Goal: Task Accomplishment & Management: Manage account settings

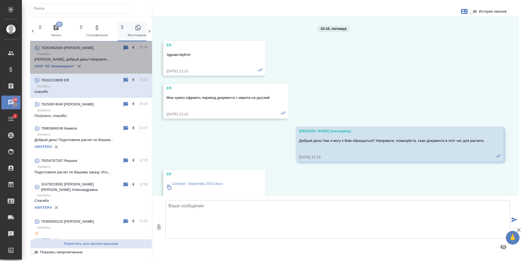
click at [98, 53] on p "Awatera" at bounding box center [92, 53] width 110 height 5
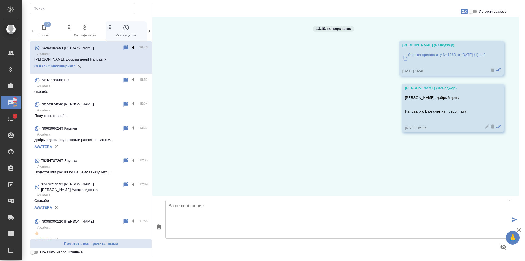
click at [130, 48] on label at bounding box center [134, 48] width 9 height 6
click at [0, 0] on input "checkbox" at bounding box center [0, 0] width 0 height 0
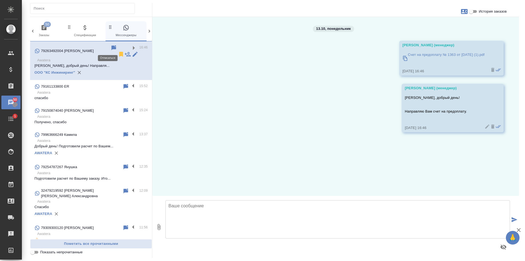
click at [119, 52] on icon at bounding box center [121, 54] width 4 height 5
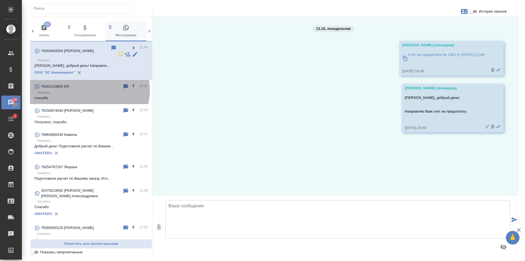
click at [86, 90] on p "Awatera" at bounding box center [92, 92] width 110 height 5
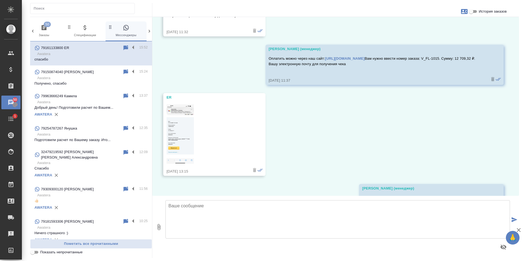
scroll to position [1910, 0]
click at [77, 76] on p "Awatera" at bounding box center [92, 77] width 110 height 5
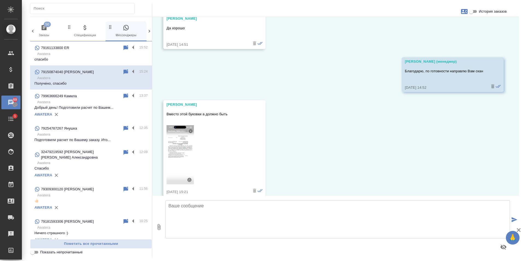
scroll to position [2701, 0]
click at [472, 10] on input "История заказов" at bounding box center [471, 11] width 20 height 7
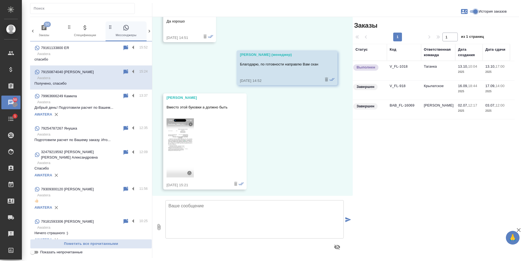
click at [476, 13] on input "История заказов" at bounding box center [476, 11] width 20 height 7
checkbox input "false"
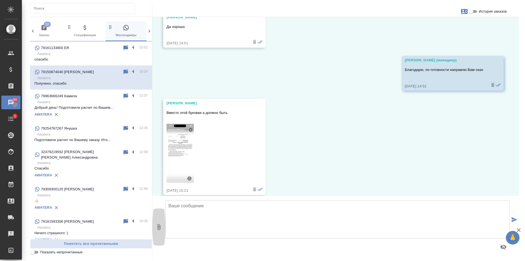
click at [161, 226] on icon "button" at bounding box center [159, 227] width 3 height 6
type input "C:\fakepath\V_FL-1018.pdf"
click at [515, 220] on icon "submit" at bounding box center [515, 219] width 6 height 5
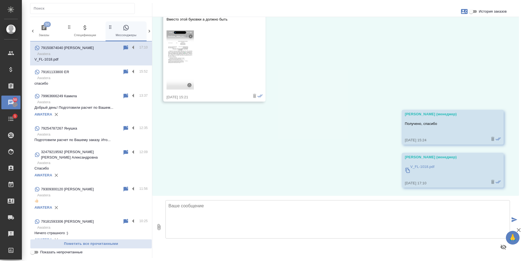
scroll to position [2800, 0]
click at [207, 220] on textarea at bounding box center [337, 219] width 345 height 38
paste textarea "Заказ готов, можно забрать из офиса. Адрес: Москва, Нижняя Радищевская улица, д…"
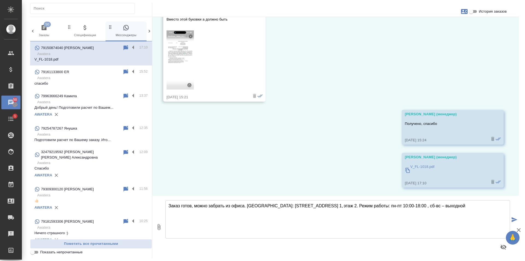
type textarea "Заказ готов, можно забрать из офиса. Адрес: Москва, Нижняя Радищевская улица, д…"
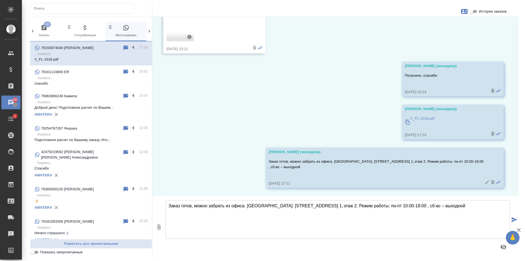
scroll to position [2848, 0]
click at [471, 11] on input "История заказов" at bounding box center [471, 11] width 20 height 7
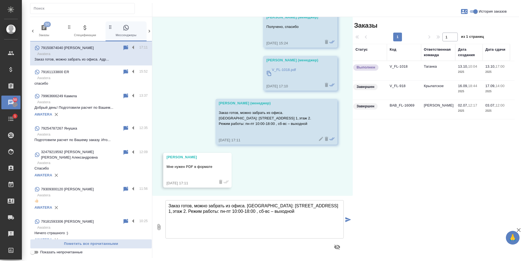
scroll to position [3033, 0]
click at [475, 13] on input "История заказов" at bounding box center [476, 11] width 20 height 7
checkbox input "false"
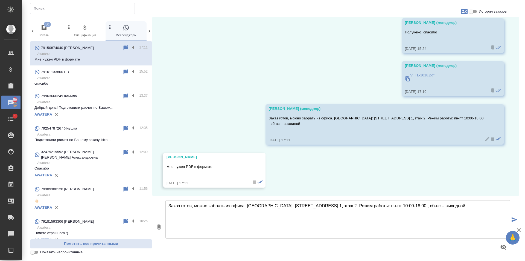
scroll to position [2891, 0]
click at [223, 209] on textarea "Заказ готов, можно забрать из офиса. Адрес: Москва, Нижняя Радищевская улица, д…" at bounding box center [337, 219] width 345 height 38
click at [207, 217] on textarea "Заказ готов, можно забрать из офиса. Адрес: Москва, Нижняя Радищевская улица, д…" at bounding box center [337, 219] width 345 height 38
click at [207, 217] on textarea "Заказ готов, можно забрать из офиса. [GEOGRAPHIC_DATA]: [STREET_ADDRESS] 1, эта…" at bounding box center [337, 219] width 345 height 38
click at [426, 75] on p "V_FL-1018.pdf" at bounding box center [422, 74] width 24 height 5
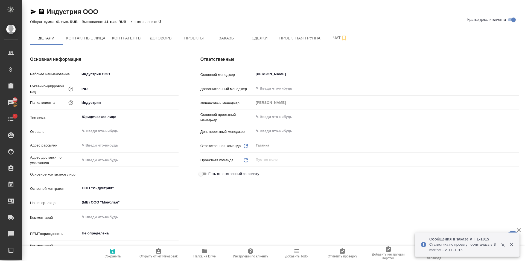
click at [40, 12] on icon "button" at bounding box center [41, 11] width 5 height 5
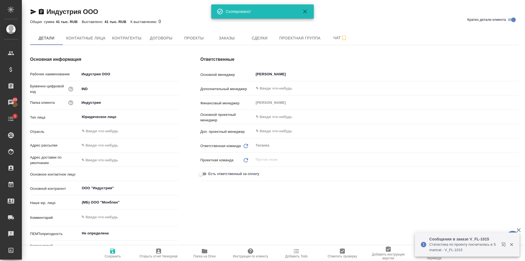
click at [32, 11] on icon "button" at bounding box center [34, 11] width 6 height 5
click at [32, 13] on icon "button" at bounding box center [34, 11] width 6 height 5
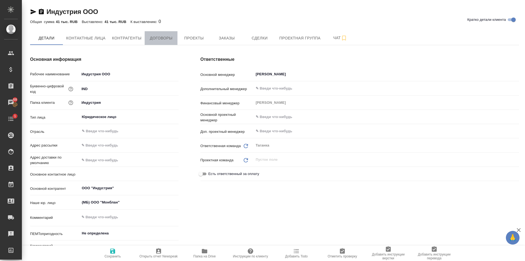
click at [154, 41] on span "Договоры" at bounding box center [161, 38] width 26 height 7
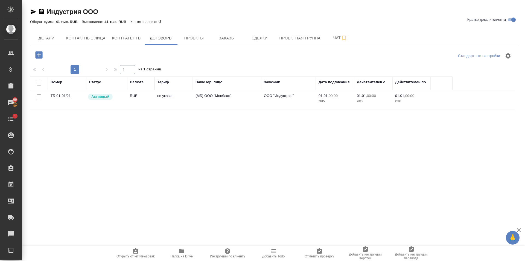
click at [145, 96] on td "RUB" at bounding box center [140, 99] width 27 height 19
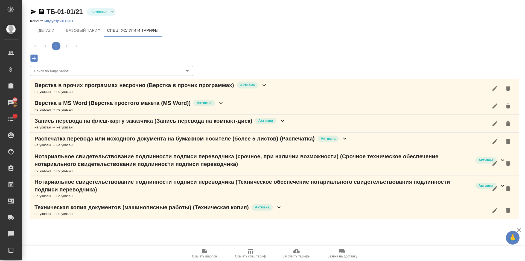
click at [33, 11] on icon "button" at bounding box center [34, 11] width 6 height 5
click at [34, 11] on icon "button" at bounding box center [34, 11] width 6 height 5
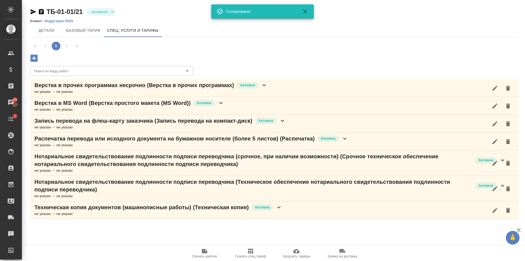
click at [38, 58] on icon "button" at bounding box center [34, 58] width 10 height 10
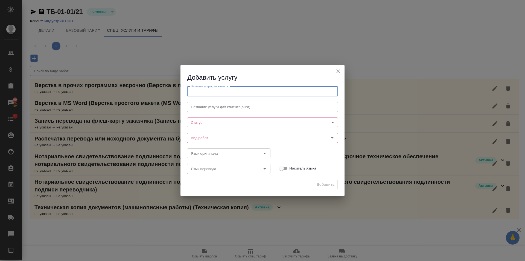
click at [210, 92] on input "text" at bounding box center [262, 91] width 151 height 10
click at [197, 134] on div "Вид работ" at bounding box center [262, 138] width 151 height 10
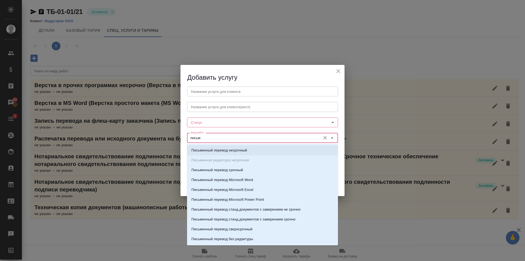
click at [232, 150] on p "Письменный перевод несрочный" at bounding box center [219, 149] width 56 height 5
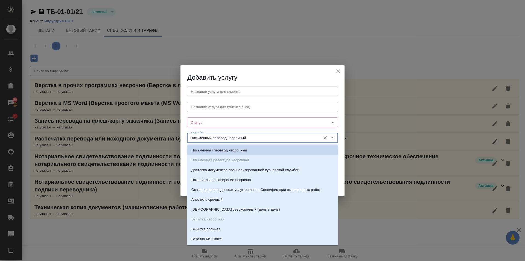
drag, startPoint x: 247, startPoint y: 138, endPoint x: 229, endPoint y: 138, distance: 18.6
click at [229, 138] on input "Письменный перевод несрочный" at bounding box center [253, 137] width 129 height 7
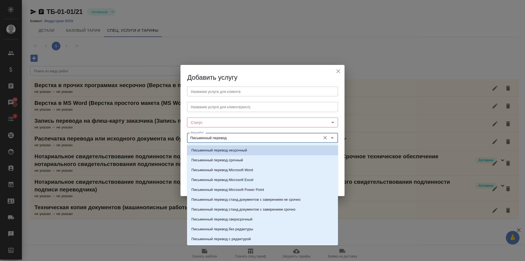
type input "Письменный перевод"
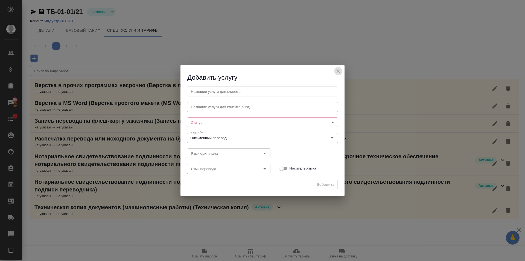
click at [339, 71] on icon "close" at bounding box center [338, 71] width 7 height 7
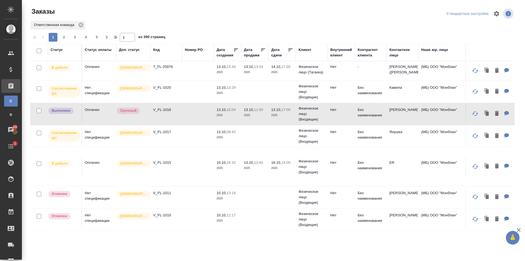
click at [173, 117] on td "V_FL-1018" at bounding box center [166, 113] width 32 height 19
click at [190, 171] on td at bounding box center [198, 166] width 32 height 19
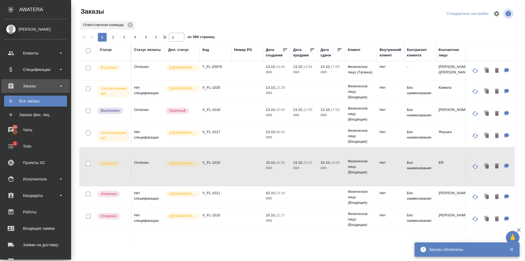
click at [267, 117] on p "2025" at bounding box center [277, 114] width 22 height 5
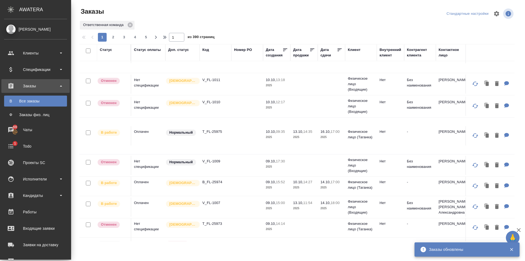
scroll to position [137, 0]
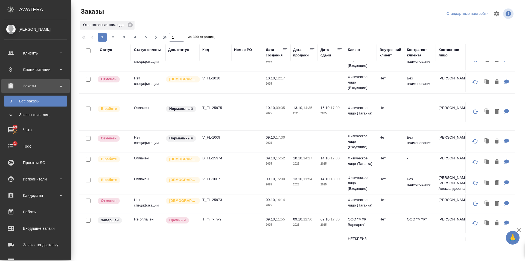
click at [153, 165] on td "Оплачен" at bounding box center [148, 162] width 34 height 19
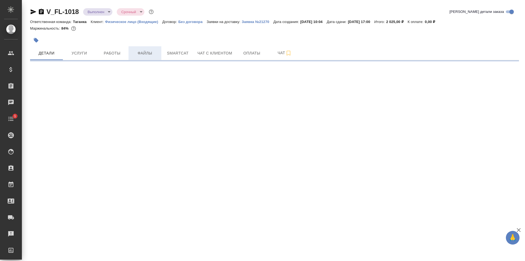
select select "RU"
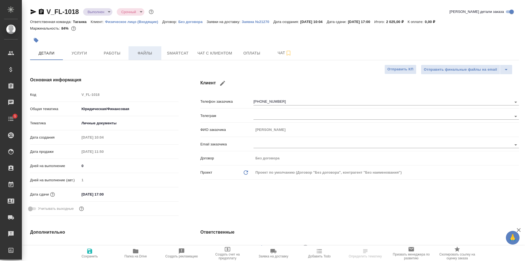
type textarea "x"
click at [117, 56] on span "Работы" at bounding box center [112, 53] width 26 height 7
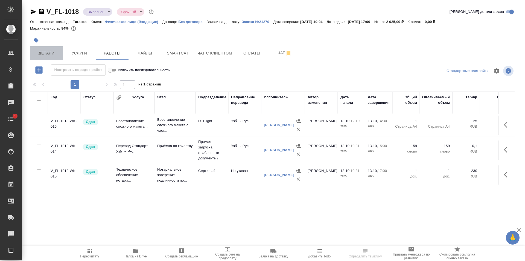
click at [49, 54] on span "Детали" at bounding box center [46, 53] width 26 height 7
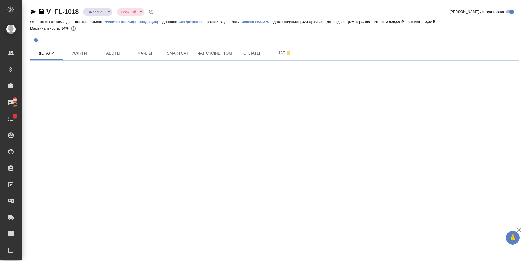
select select "RU"
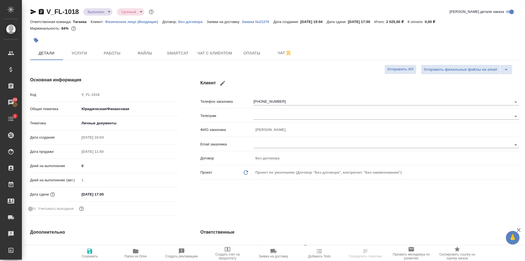
type textarea "x"
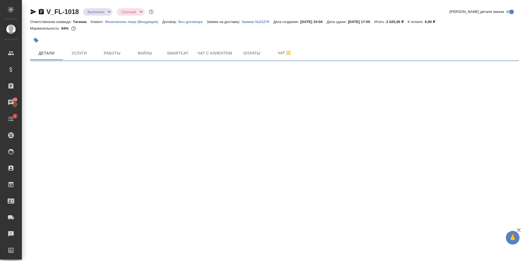
select select "RU"
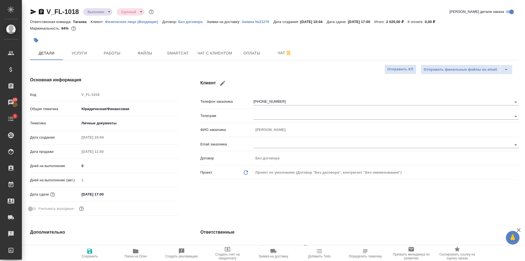
type textarea "x"
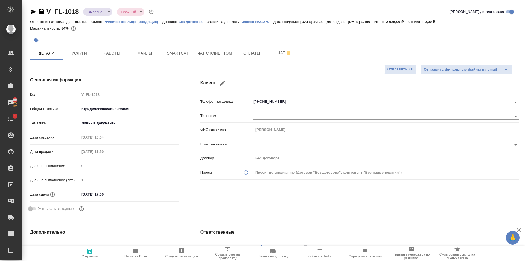
type textarea "x"
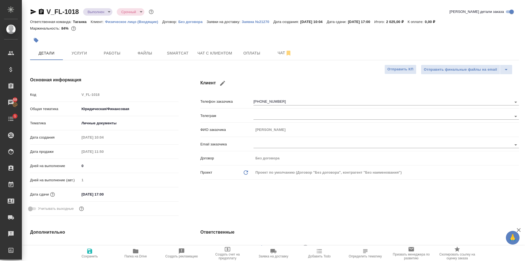
type textarea "x"
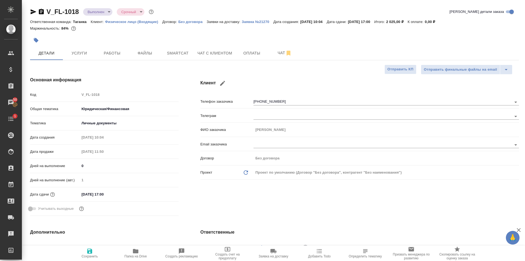
type textarea "x"
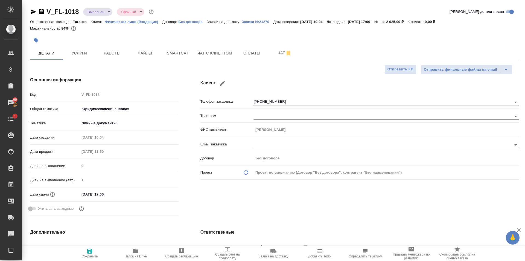
type textarea "x"
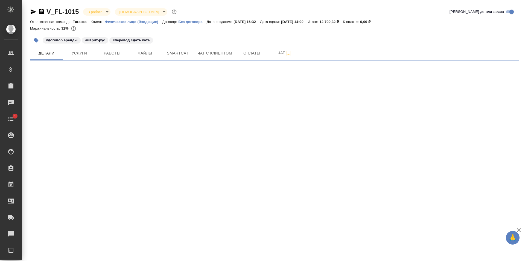
select select "RU"
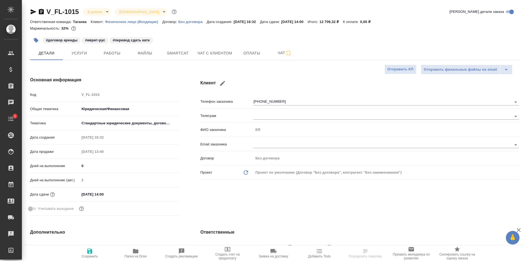
type textarea "x"
click at [84, 57] on button "Услуги" at bounding box center [79, 53] width 33 height 14
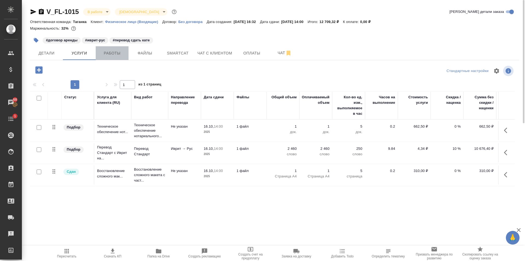
click at [112, 54] on span "Работы" at bounding box center [112, 53] width 26 height 7
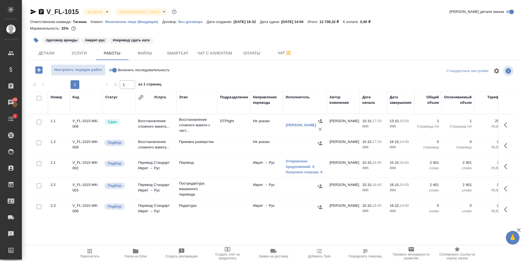
click at [156, 124] on td "Восстановление сложного макета..." at bounding box center [155, 124] width 41 height 19
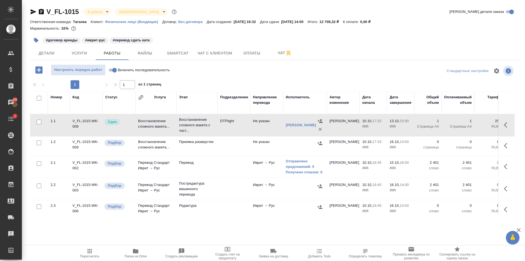
click at [156, 124] on td "Восстановление сложного макета..." at bounding box center [155, 124] width 41 height 19
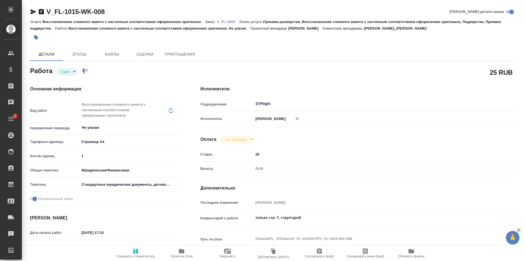
type textarea "x"
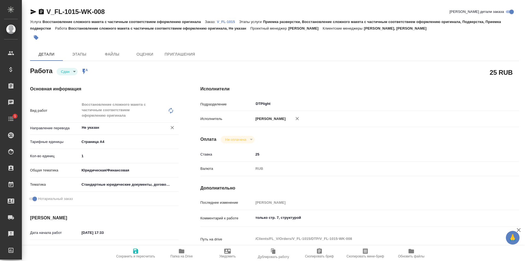
type textarea "x"
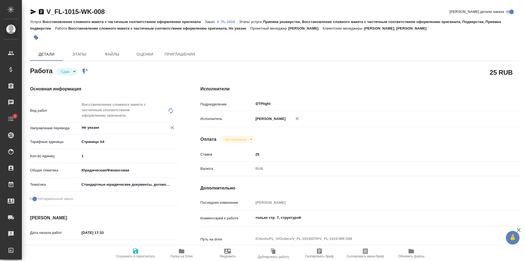
type textarea "x"
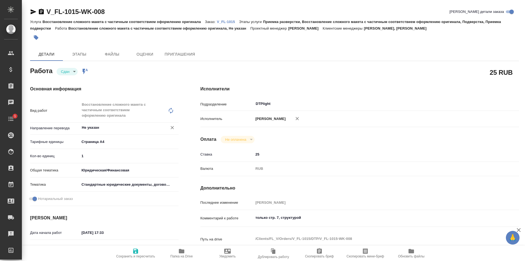
type textarea "x"
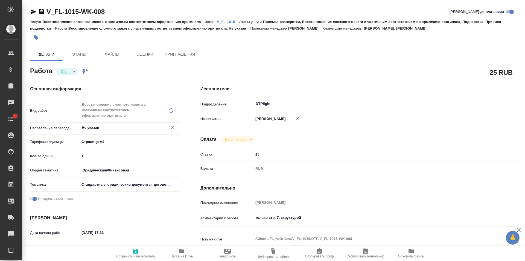
type textarea "x"
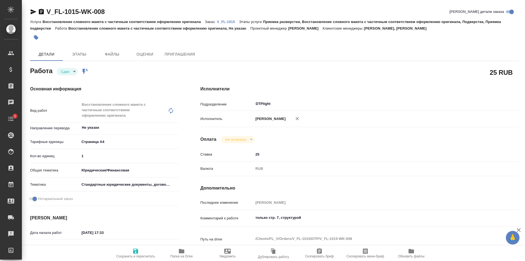
type textarea "x"
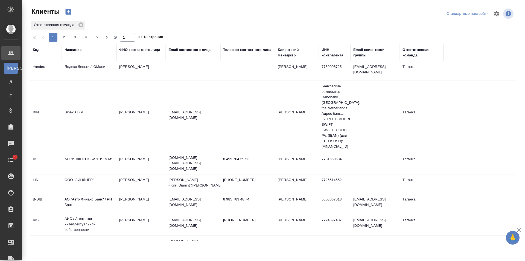
select select "RU"
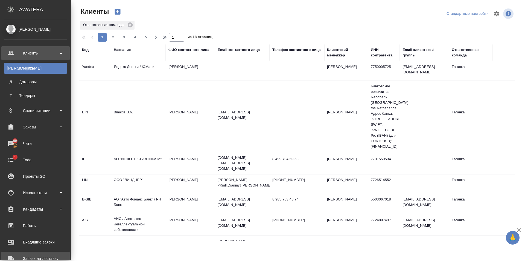
click at [40, 254] on div "Заявки на доставку" at bounding box center [35, 258] width 63 height 8
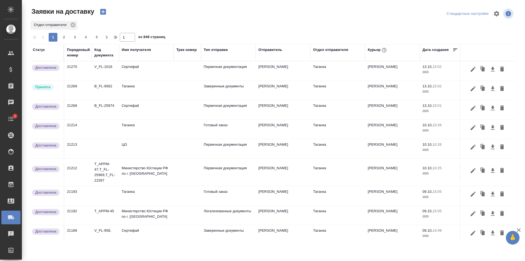
click at [184, 89] on td at bounding box center [187, 90] width 27 height 19
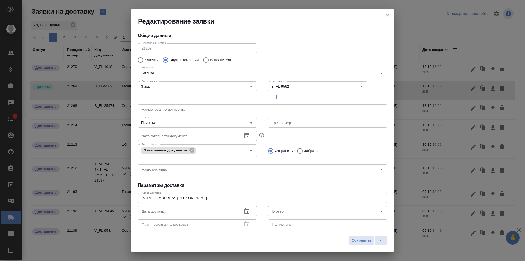
type input "Шаабан Эльмира"
click at [173, 124] on input "Принята" at bounding box center [188, 122] width 98 height 7
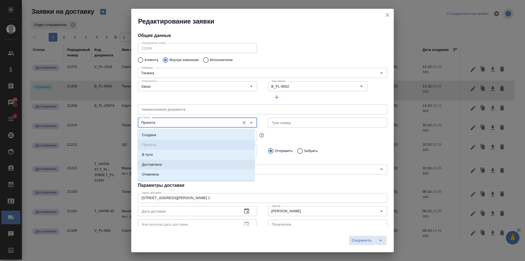
click at [171, 161] on li "Доставлена" at bounding box center [196, 164] width 117 height 10
type input "Доставлена"
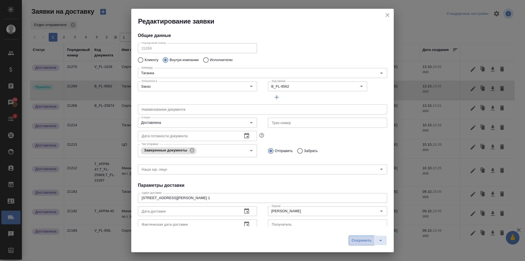
click at [364, 239] on span "Сохранить" at bounding box center [362, 240] width 20 height 6
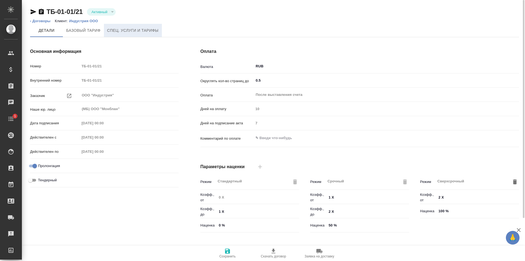
click at [110, 33] on span "Спец. услуги и тарифы" at bounding box center [132, 30] width 51 height 7
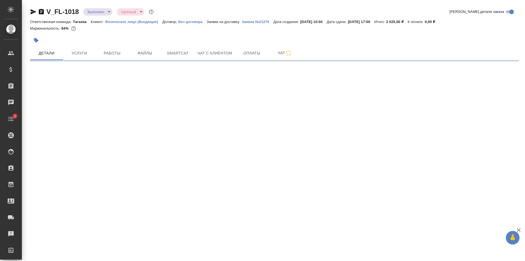
select select "RU"
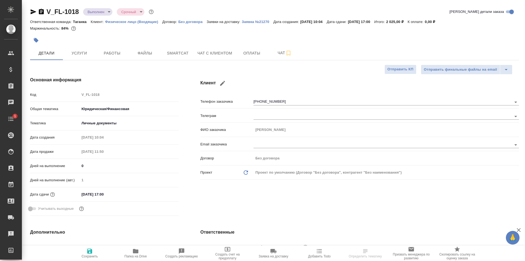
type textarea "x"
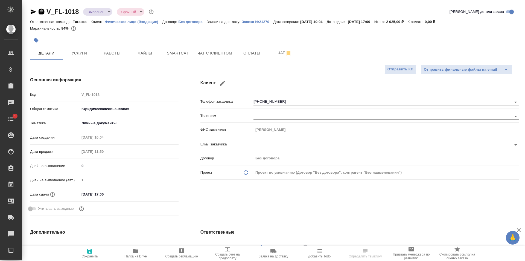
type textarea "x"
click at [43, 11] on icon "button" at bounding box center [41, 11] width 5 height 5
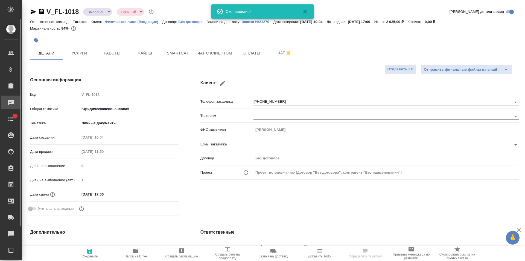
type textarea "x"
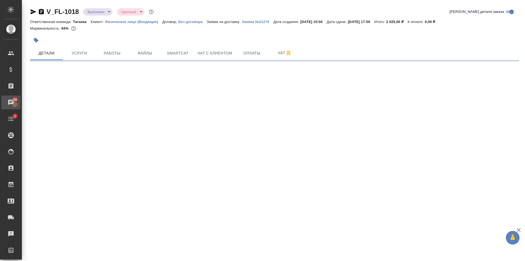
select select "RU"
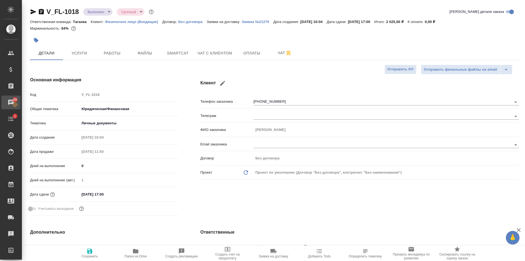
type textarea "x"
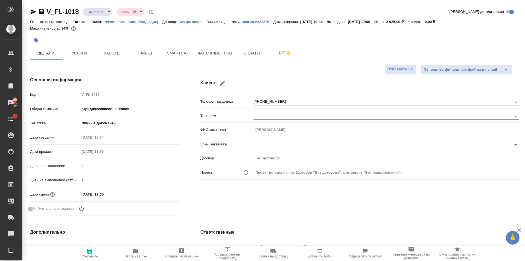
type textarea "x"
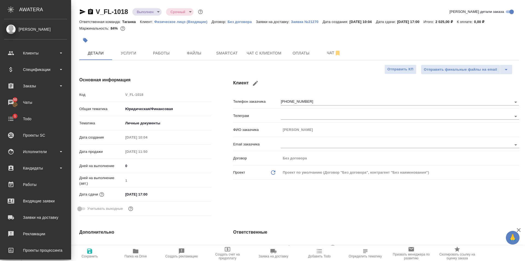
type textarea "x"
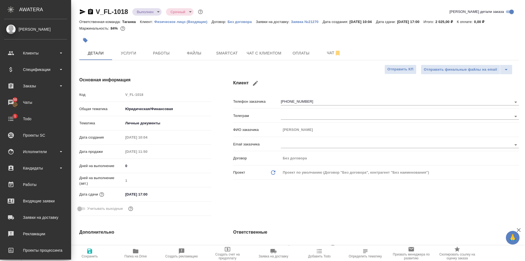
type textarea "x"
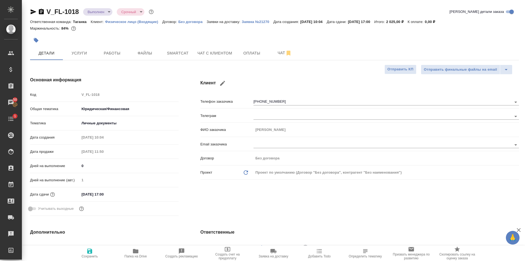
type textarea "x"
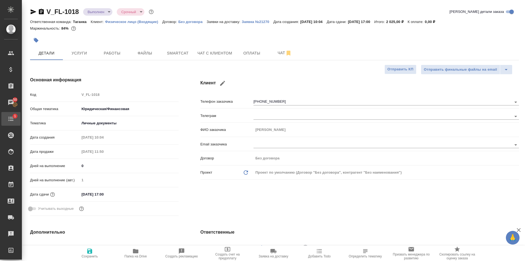
type textarea "x"
click at [108, 53] on span "Работы" at bounding box center [112, 53] width 26 height 7
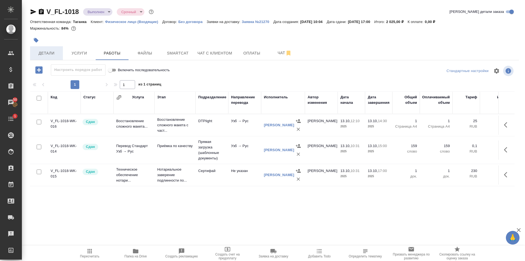
click at [60, 57] on button "Детали" at bounding box center [46, 53] width 33 height 14
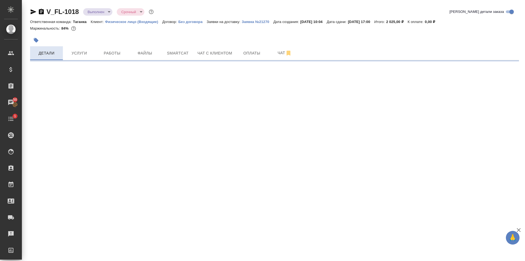
select select "RU"
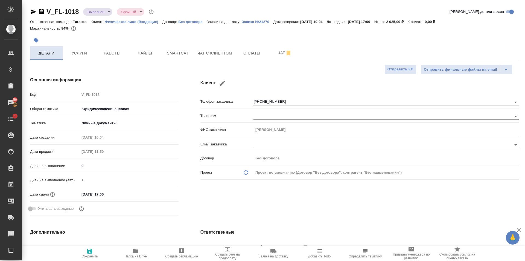
type textarea "x"
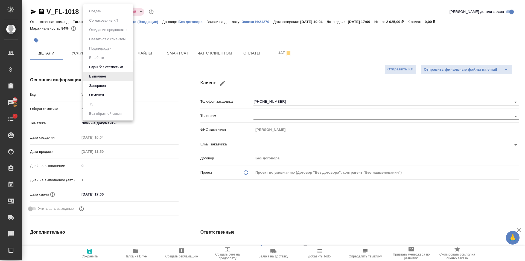
click at [101, 14] on body "🙏 .cls-1 fill:#fff; AWATERA Prokhorova Anastasia Клиенты Спецификации Заказы 50…" at bounding box center [262, 130] width 525 height 261
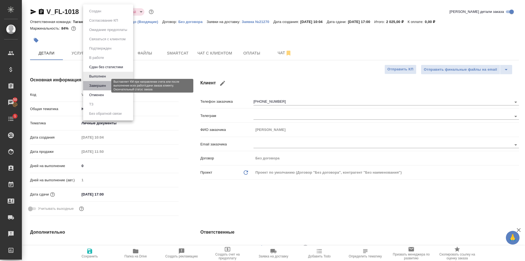
click at [100, 85] on button "Завершен" at bounding box center [98, 86] width 20 height 6
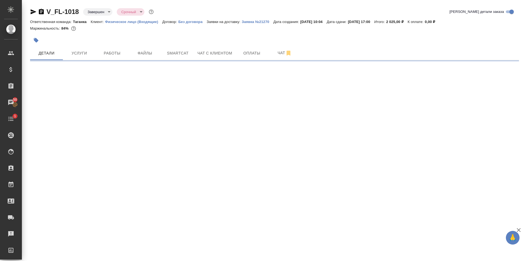
select select "RU"
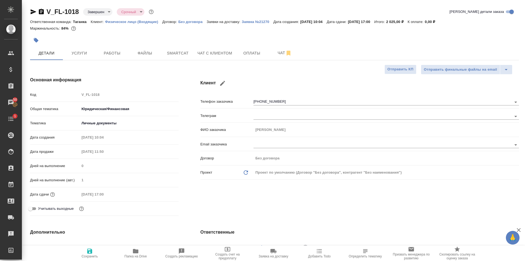
type textarea "x"
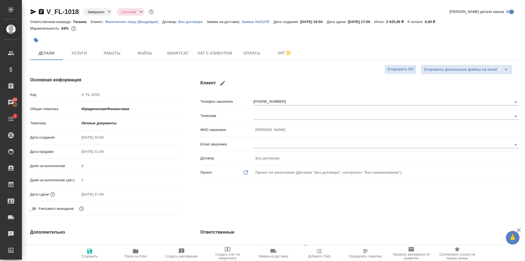
type textarea "x"
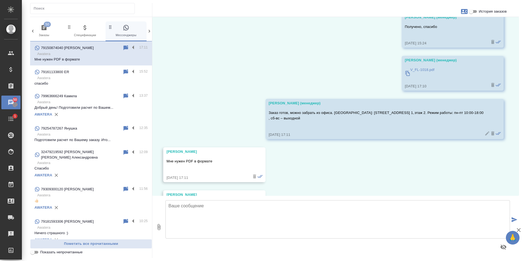
scroll to position [2934, 0]
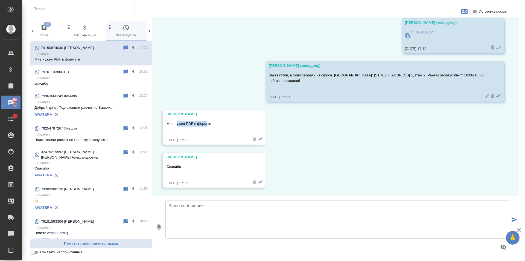
drag, startPoint x: 177, startPoint y: 125, endPoint x: 354, endPoint y: 147, distance: 178.6
click at [206, 125] on p "Мне нужен PDF в формате" at bounding box center [207, 123] width 80 height 5
click at [354, 147] on div "02.07, среда Борис 02.07.25, 12:12 Борис 02.07.25, 12:12 Борис Добрый день! 02.…" at bounding box center [335, 106] width 367 height 179
click at [194, 222] on textarea at bounding box center [337, 219] width 345 height 38
type textarea "Пдф формат направила выше"
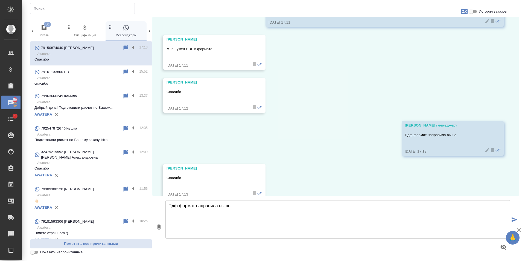
scroll to position [3020, 0]
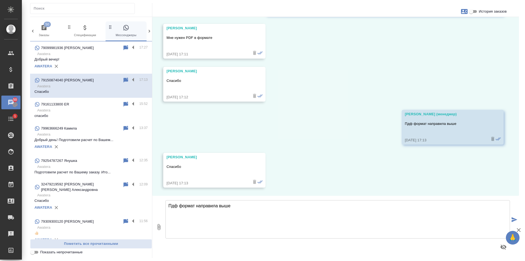
click at [92, 62] on div "AWATERA" at bounding box center [90, 66] width 113 height 8
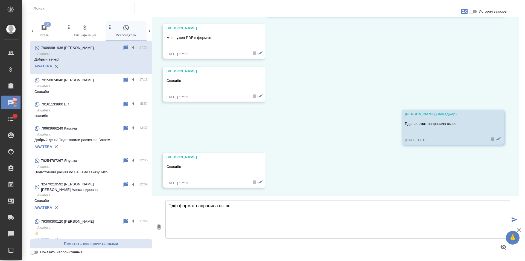
scroll to position [0, 0]
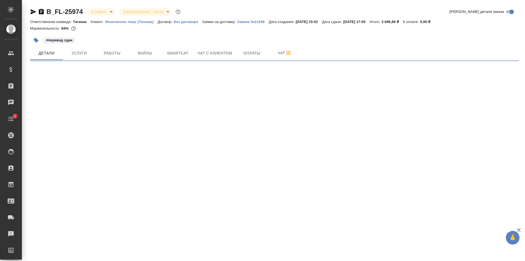
select select "RU"
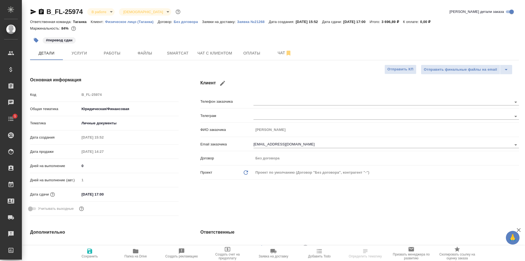
type textarea "x"
click at [143, 51] on span "Файлы" at bounding box center [145, 53] width 26 height 7
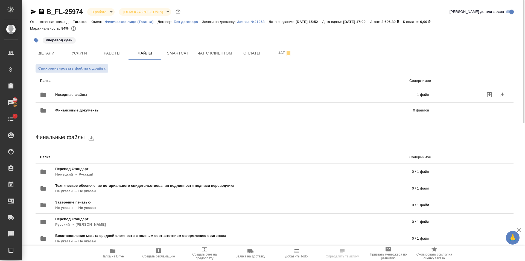
click at [69, 93] on span "Исходные файлы" at bounding box center [153, 94] width 197 height 5
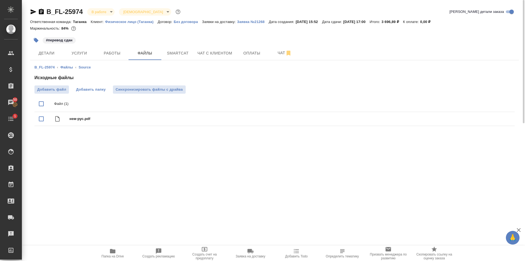
click at [89, 91] on span "Добавить папку" at bounding box center [91, 89] width 30 height 5
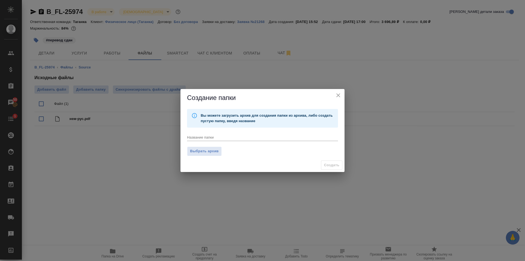
click at [209, 134] on div "x" at bounding box center [262, 137] width 151 height 7
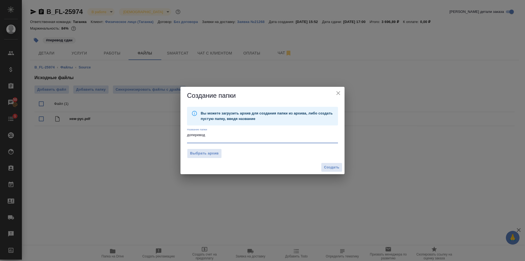
click at [209, 134] on textarea "доперевод" at bounding box center [262, 137] width 151 height 8
type textarea "доперевод надписи нотариуса"
click at [334, 164] on span "Создать" at bounding box center [331, 167] width 15 height 6
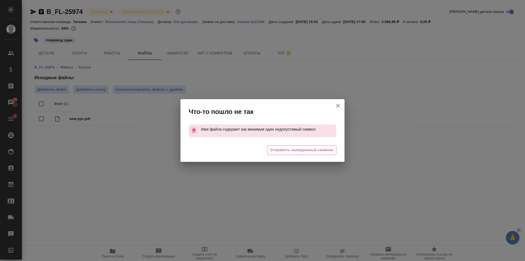
click at [339, 104] on icon "button" at bounding box center [338, 106] width 4 height 4
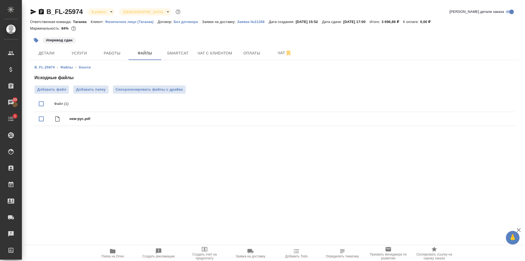
click at [122, 150] on div ".cls-1 fill:#fff; AWATERA [PERSON_NAME] Спецификации Заказы 50 Чаты 1 Todo Прое…" at bounding box center [262, 130] width 525 height 261
drag, startPoint x: 117, startPoint y: 171, endPoint x: 94, endPoint y: 162, distance: 24.1
click at [94, 162] on div ".cls-1 fill:#fff; AWATERA [PERSON_NAME] Спецификации Заказы 50 Чаты 1 Todo Прое…" at bounding box center [262, 130] width 525 height 261
click at [93, 93] on button "Добавить папку" at bounding box center [90, 89] width 35 height 8
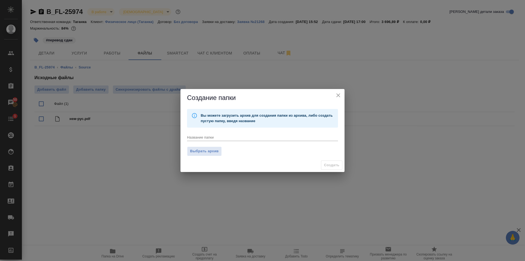
click at [341, 94] on icon "close" at bounding box center [338, 95] width 7 height 7
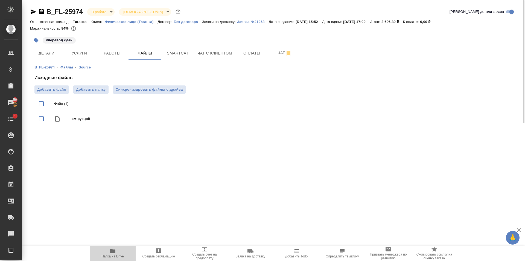
click at [109, 258] on span "Папка на Drive" at bounding box center [112, 256] width 22 height 4
click at [135, 90] on span "Синхронизировать файлы с драйва" at bounding box center [149, 89] width 67 height 5
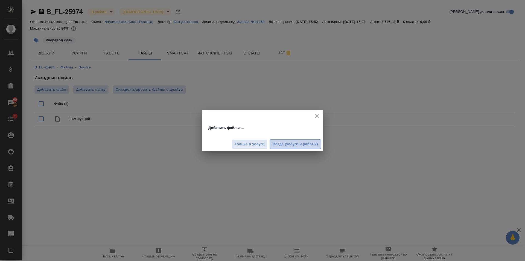
click at [300, 146] on span "Везде (услуги и работы)" at bounding box center [295, 144] width 45 height 6
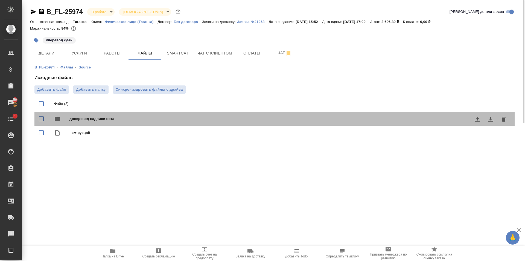
click at [110, 118] on span "доперевод надписи нота" at bounding box center [285, 118] width 432 height 5
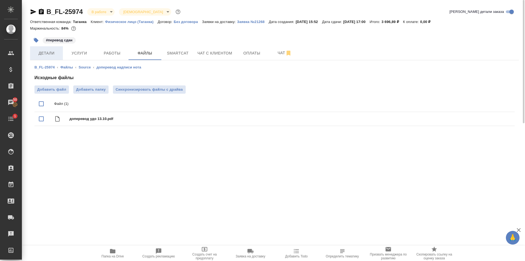
click at [49, 55] on span "Детали" at bounding box center [46, 53] width 26 height 7
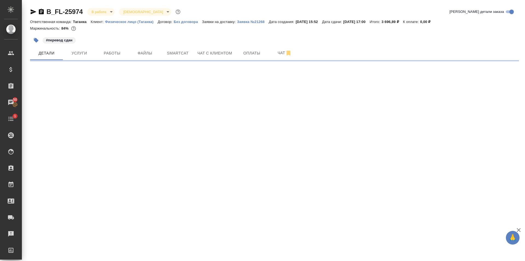
select select "RU"
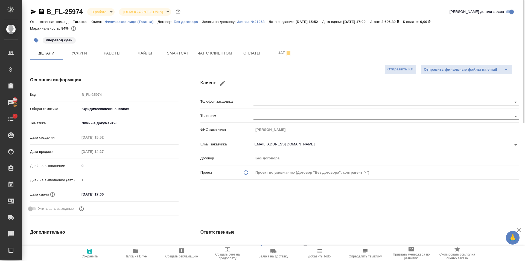
type textarea "x"
click at [34, 12] on icon "button" at bounding box center [34, 11] width 6 height 5
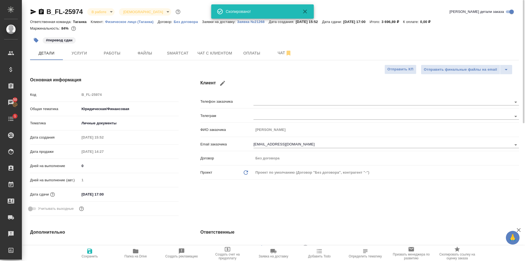
type textarea "x"
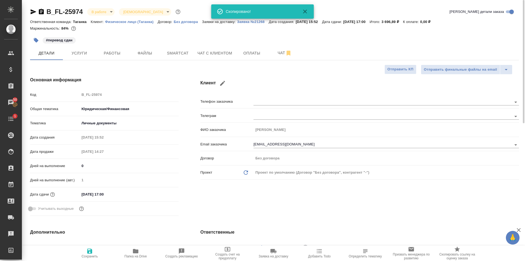
type textarea "x"
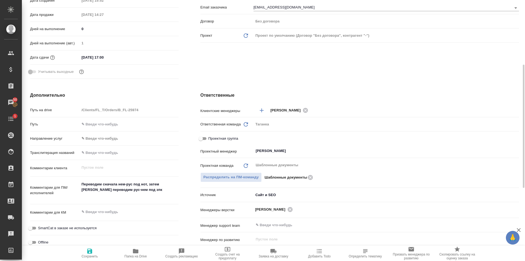
type textarea "x"
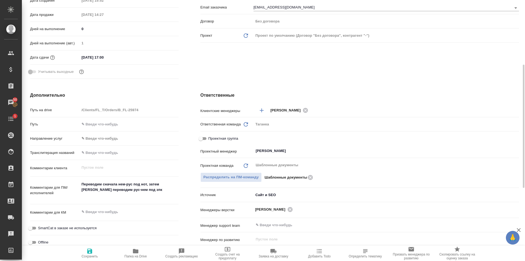
type textarea "x"
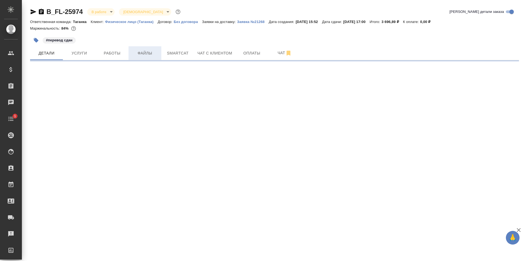
click at [152, 58] on button "Файлы" at bounding box center [145, 53] width 33 height 14
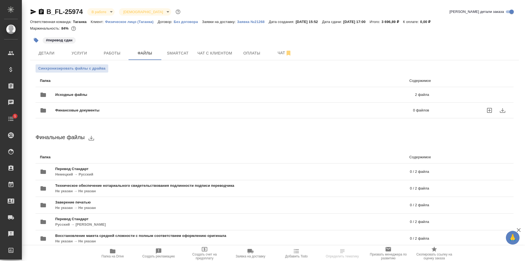
click at [88, 94] on span "Исходные файлы" at bounding box center [153, 94] width 196 height 5
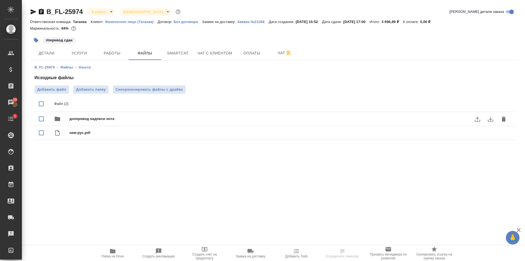
click at [107, 118] on span "доперевод надписи нота" at bounding box center [285, 118] width 432 height 5
click at [492, 117] on icon "download" at bounding box center [490, 119] width 7 height 7
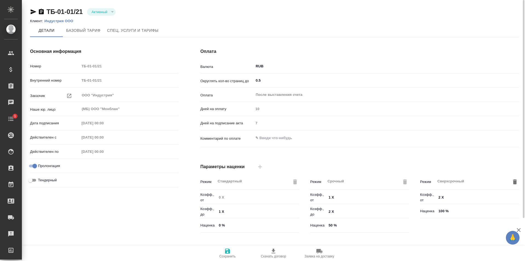
click at [127, 24] on ol "Клиент: Индустрия ООО" at bounding box center [274, 20] width 489 height 5
click at [129, 33] on span "Спец. услуги и тарифы" at bounding box center [132, 30] width 51 height 7
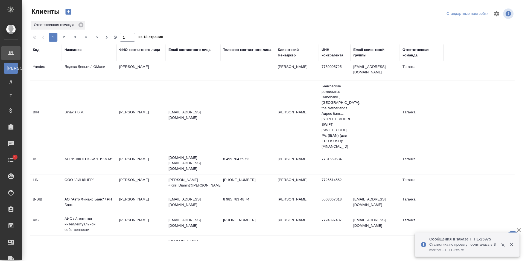
select select "RU"
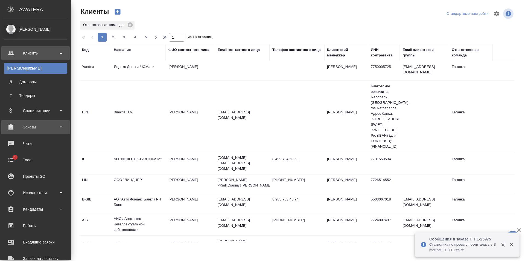
click at [35, 126] on div "Заказы" at bounding box center [35, 127] width 63 height 8
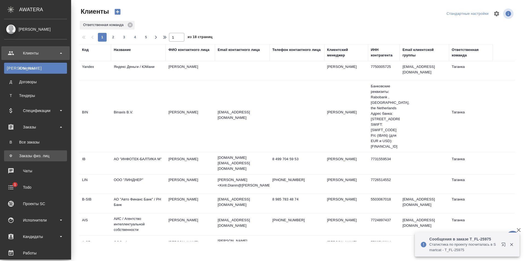
click at [38, 154] on div "Заказы физ. лиц" at bounding box center [35, 155] width 57 height 5
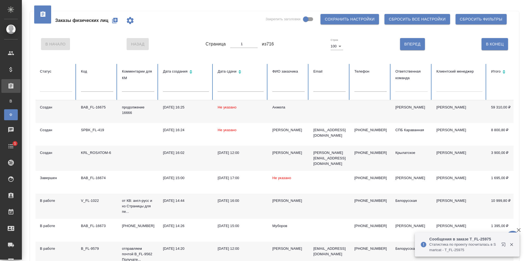
click at [115, 20] on icon "button" at bounding box center [115, 20] width 7 height 7
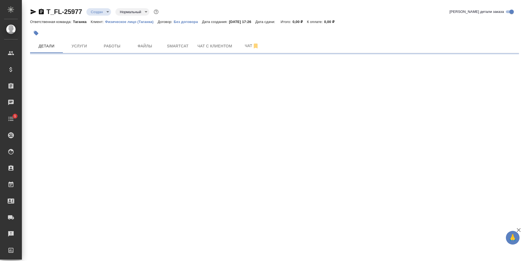
select select "RU"
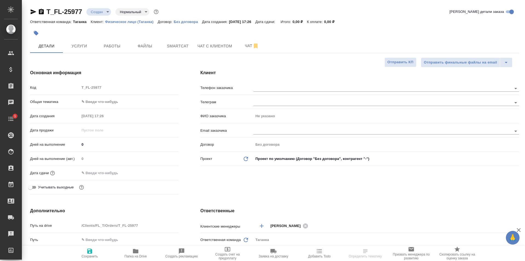
type textarea "x"
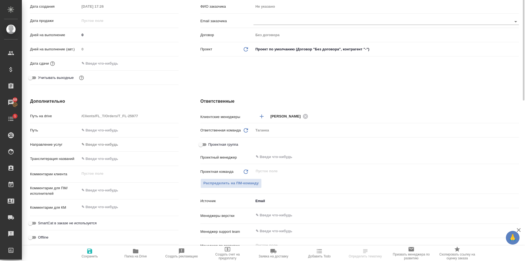
scroll to position [27, 0]
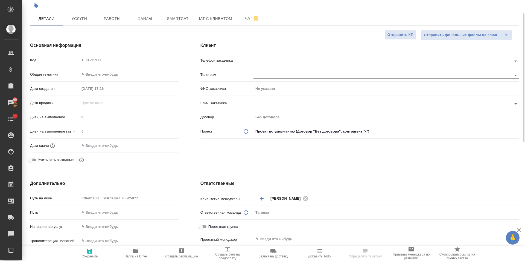
click at [104, 76] on body "🙏 .cls-1 fill:#fff; AWATERA [PERSON_NAME] Спецификации Заказы 69 Чаты 1 Todo Пр…" at bounding box center [262, 130] width 525 height 261
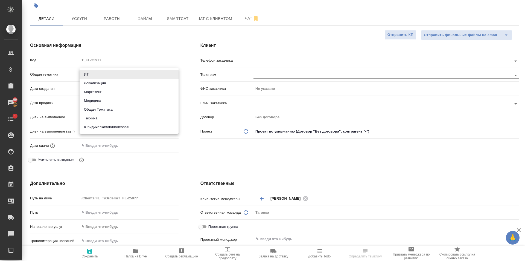
click at [104, 126] on li "Юридическая/Финансовая" at bounding box center [129, 127] width 99 height 9
type input "yr-fn"
type textarea "x"
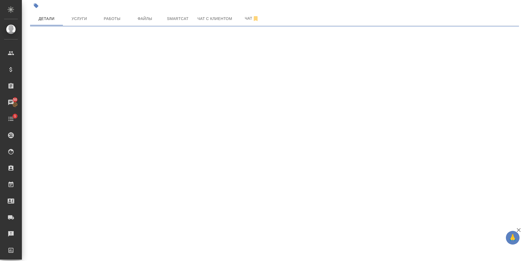
select select "RU"
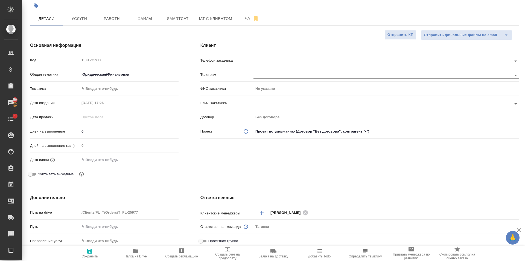
type textarea "x"
click at [273, 63] on input "text" at bounding box center [374, 60] width 240 height 7
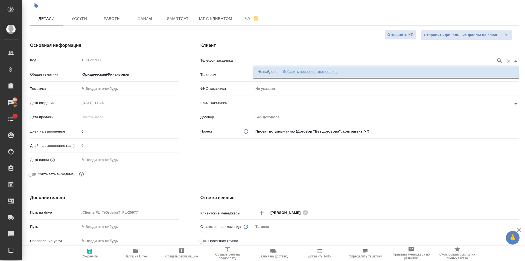
click at [307, 72] on div "Добавить новое контактное лицо" at bounding box center [311, 71] width 56 height 5
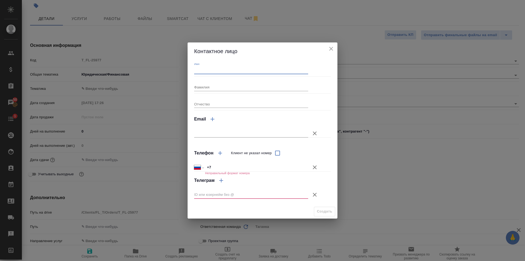
click at [252, 67] on input "Имя" at bounding box center [251, 70] width 114 height 8
type input "[PERSON_NAME]"
click at [254, 163] on input "+7" at bounding box center [256, 167] width 103 height 8
click at [315, 195] on icon "button" at bounding box center [314, 194] width 7 height 7
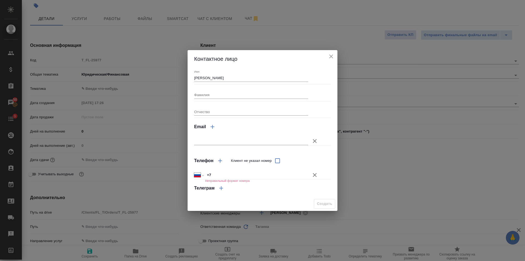
click at [237, 174] on input "+7" at bounding box center [256, 175] width 103 height 8
type input "+7 909 998 19 36"
click at [328, 203] on span "Создать" at bounding box center [324, 203] width 15 height 6
type input "Виктор"
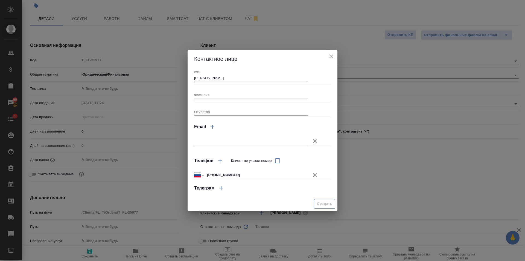
type textarea "x"
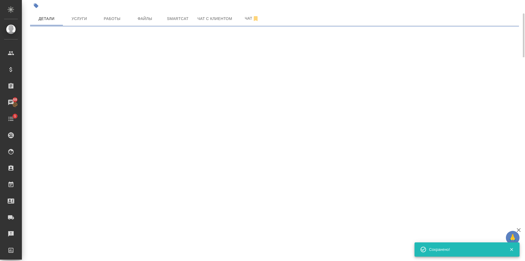
type input "holyTrinity"
select select "RU"
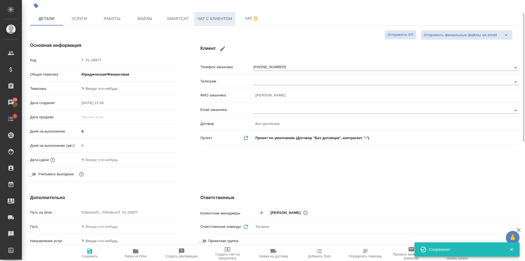
type textarea "x"
click at [220, 21] on span "Чат с клиентом" at bounding box center [214, 18] width 35 height 7
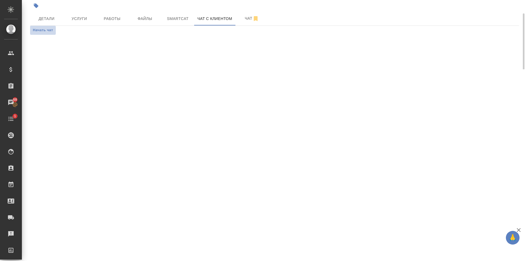
click at [49, 33] on span "Начать чат" at bounding box center [43, 30] width 20 height 6
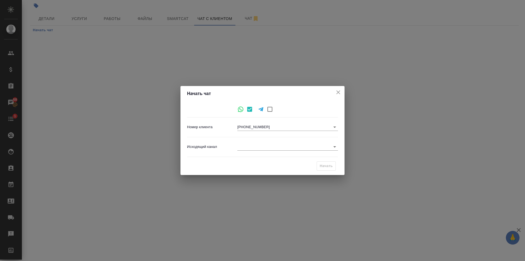
click at [266, 146] on body "🙏 .cls-1 fill:#fff; AWATERA Prokhorova Anastasia Клиенты Спецификации Заказы 69…" at bounding box center [262, 130] width 525 height 261
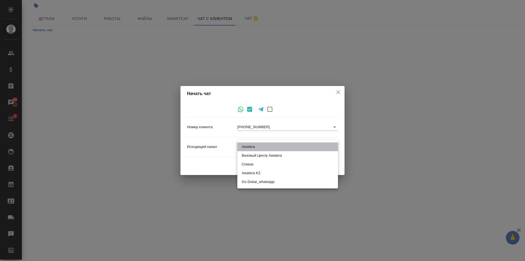
click at [257, 146] on li "Awatera" at bounding box center [287, 146] width 101 height 9
type input "2"
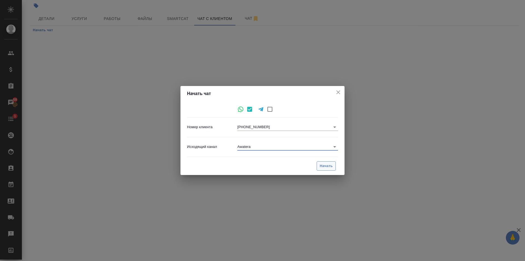
click at [327, 164] on span "Начать" at bounding box center [326, 166] width 13 height 6
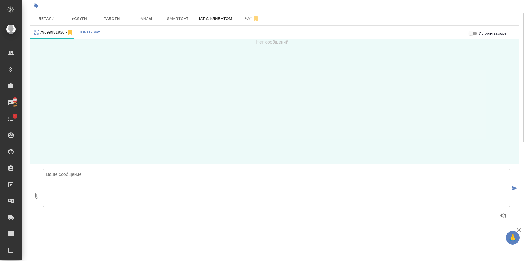
click at [86, 186] on textarea at bounding box center [276, 187] width 467 height 38
type textarea "Добрый вечер!"
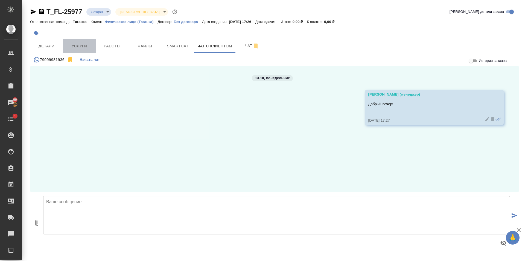
click at [77, 42] on button "Услуги" at bounding box center [79, 46] width 33 height 14
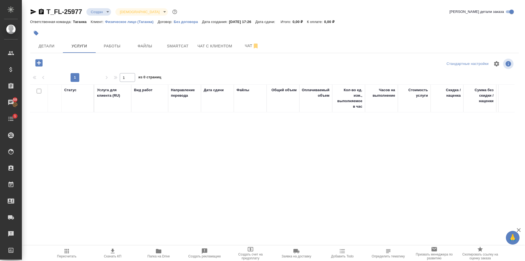
click at [40, 66] on icon "button" at bounding box center [38, 62] width 7 height 7
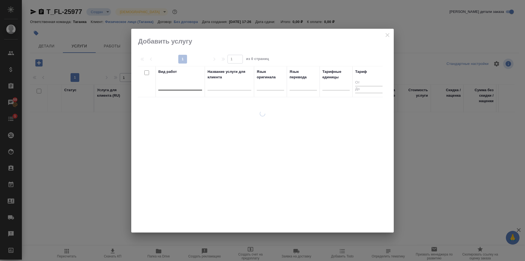
click at [167, 86] on div at bounding box center [180, 85] width 44 height 8
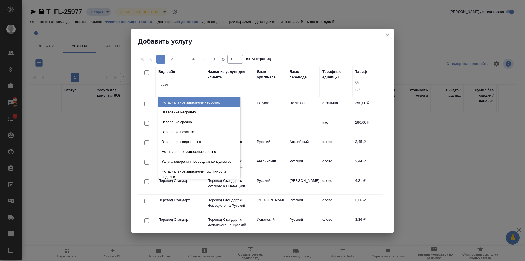
type input "завере"
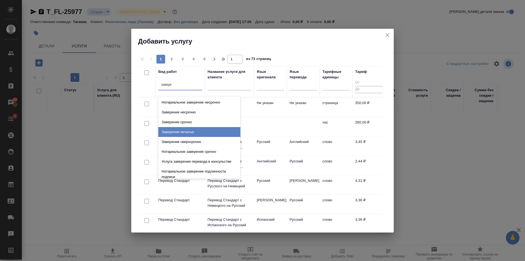
click at [192, 132] on div "Заверение печатью" at bounding box center [199, 132] width 82 height 10
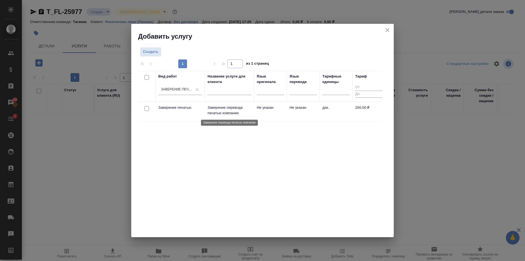
click at [227, 107] on p "Заверение перевода печатью компании" at bounding box center [230, 110] width 44 height 11
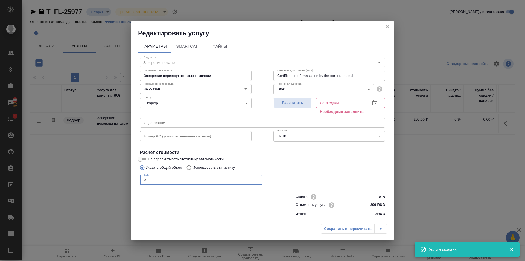
drag, startPoint x: 158, startPoint y: 181, endPoint x: 135, endPoint y: 180, distance: 22.5
click at [135, 180] on div "Параметры SmartCat Файлы Вид работ Заверение печатью Вид работ Название для кли…" at bounding box center [262, 128] width 263 height 183
type input "5"
click at [374, 103] on icon "button" at bounding box center [374, 103] width 7 height 7
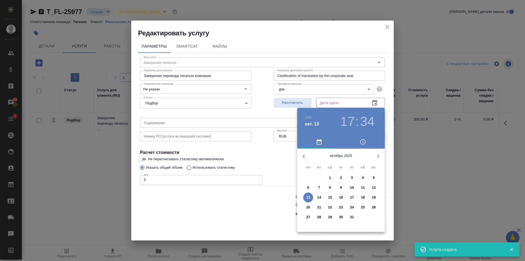
click at [328, 196] on span "15" at bounding box center [330, 196] width 10 height 5
type input "15.10.2025 17:34"
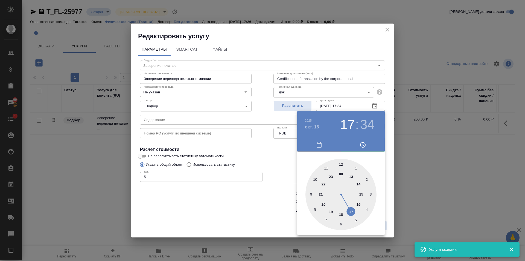
click at [283, 169] on div at bounding box center [262, 130] width 525 height 261
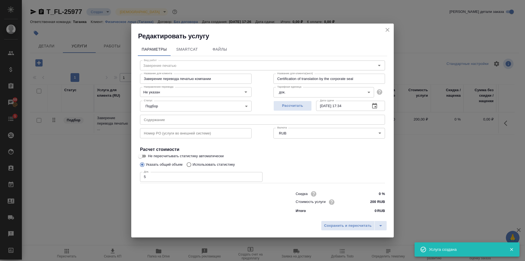
click at [357, 230] on div "Сохранить и пересчитать" at bounding box center [262, 227] width 263 height 19
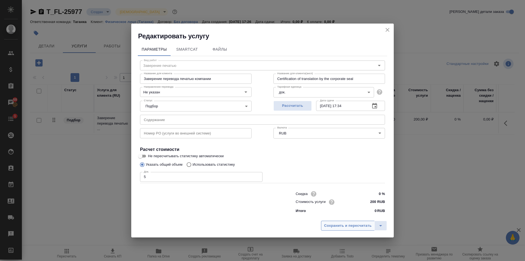
click at [358, 229] on button "Сохранить и пересчитать" at bounding box center [348, 225] width 54 height 10
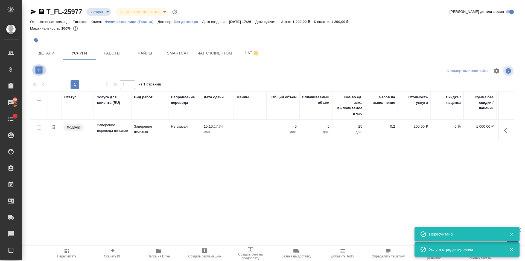
click at [39, 70] on icon "button" at bounding box center [38, 69] width 7 height 7
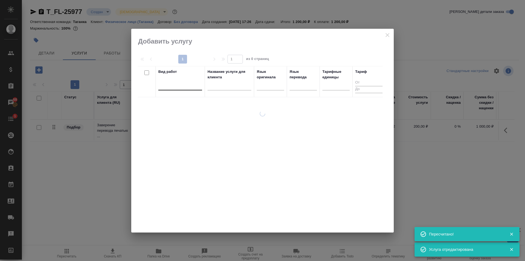
click at [174, 85] on div at bounding box center [180, 85] width 44 height 8
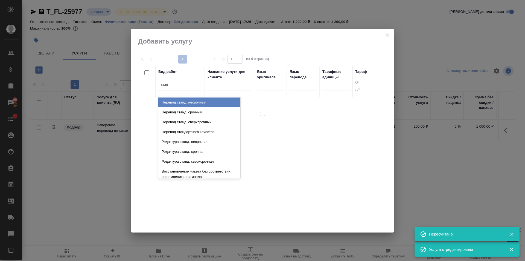
type input "станд"
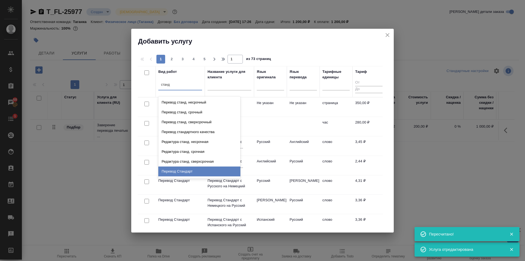
click at [196, 170] on div "Перевод Стандарт" at bounding box center [199, 171] width 82 height 10
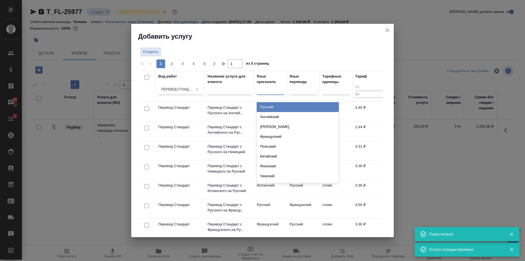
click at [267, 92] on div at bounding box center [270, 89] width 27 height 8
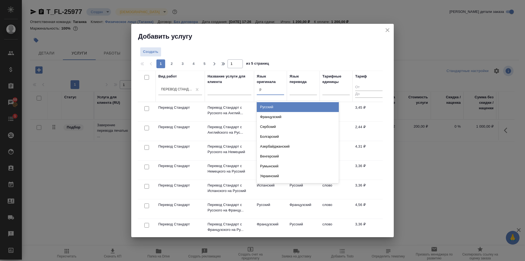
type input "ру"
click at [274, 107] on div "Русский" at bounding box center [298, 107] width 82 height 10
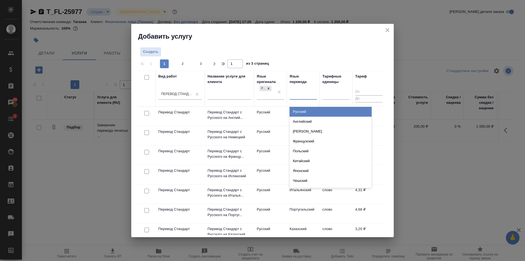
click at [309, 90] on div at bounding box center [303, 94] width 27 height 10
type input "анг"
click at [315, 108] on div "Английский" at bounding box center [331, 112] width 82 height 10
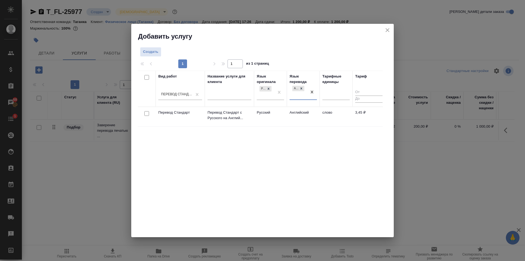
click at [296, 114] on td "Английский" at bounding box center [303, 116] width 33 height 19
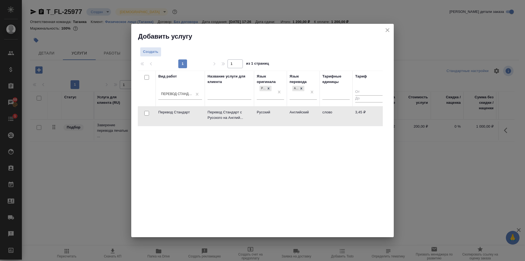
click at [296, 114] on td "Английский" at bounding box center [303, 116] width 33 height 19
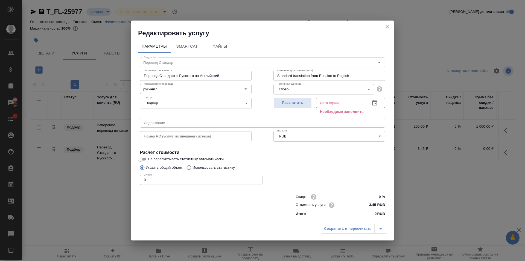
click at [376, 101] on icon "button" at bounding box center [374, 102] width 5 height 5
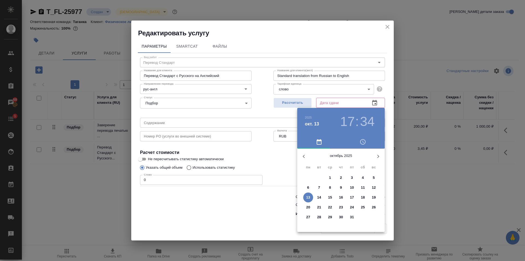
click at [318, 197] on p "14" at bounding box center [319, 196] width 4 height 5
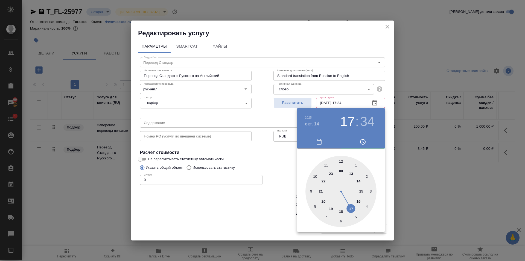
type input "14.10.2025 17:34"
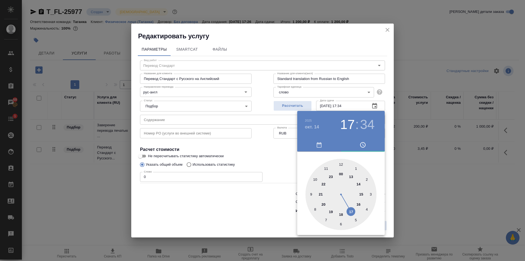
click at [155, 176] on div at bounding box center [262, 130] width 525 height 261
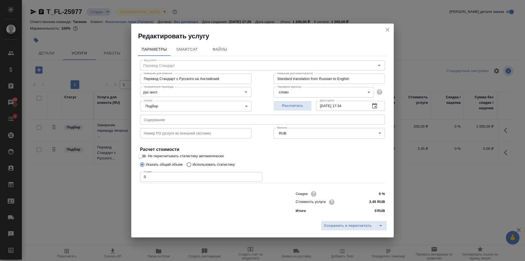
click at [149, 177] on input "0" at bounding box center [201, 177] width 123 height 10
drag, startPoint x: 149, startPoint y: 177, endPoint x: 138, endPoint y: 177, distance: 10.7
click at [138, 177] on div "Вид работ Перевод Стандарт Вид работ Название для клиента Перевод Стандарт с Ру…" at bounding box center [262, 135] width 249 height 159
type input "600"
click at [363, 223] on span "Сохранить и пересчитать" at bounding box center [348, 225] width 48 height 6
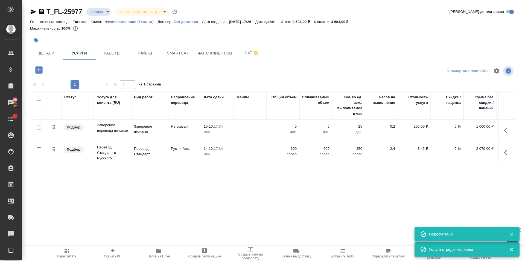
click at [289, 192] on div "Статус Услуга для клиента (RU) Вид работ Направление перевода Дата сдачи Файлы …" at bounding box center [272, 150] width 485 height 118
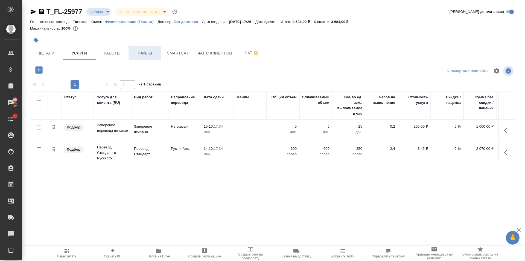
click at [136, 53] on span "Файлы" at bounding box center [145, 53] width 26 height 7
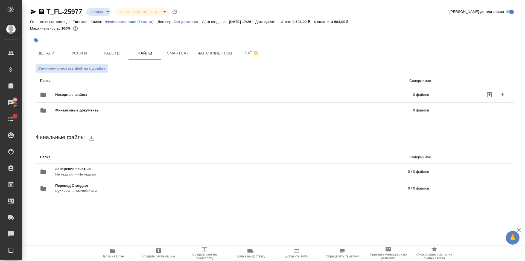
click at [72, 96] on span "Исходные файлы" at bounding box center [152, 94] width 195 height 5
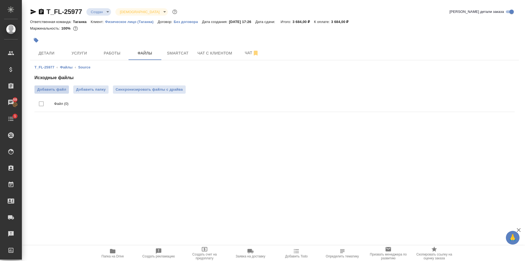
click at [63, 87] on span "Добавить файл" at bounding box center [51, 89] width 29 height 5
click at [0, 0] on input "Добавить файл" at bounding box center [0, 0] width 0 height 0
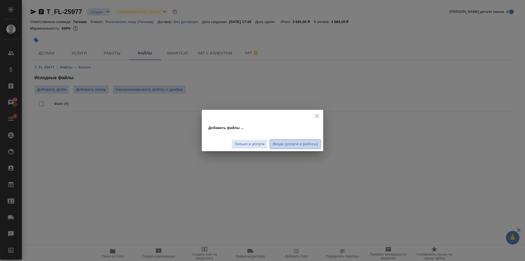
click at [289, 147] on span "Везде (услуги и работы)" at bounding box center [295, 144] width 45 height 6
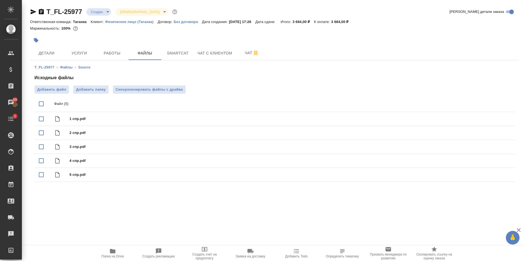
click at [98, 13] on body "🙏 .cls-1 fill:#fff; AWATERA Prokhorova Anastasia Клиенты Спецификации Заказы 69…" at bounding box center [262, 130] width 525 height 261
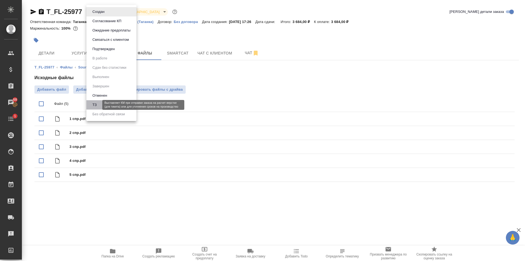
click at [98, 107] on button "ТЗ" at bounding box center [95, 105] width 8 height 6
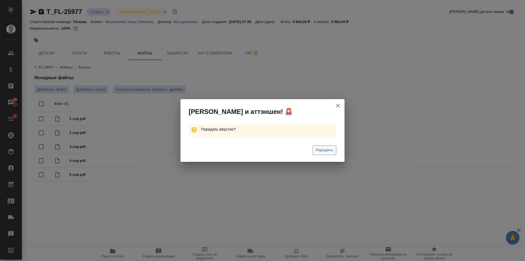
click at [327, 148] on span "Передать" at bounding box center [325, 150] width 18 height 6
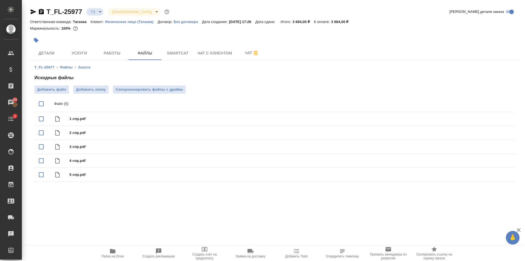
click at [115, 254] on icon "button" at bounding box center [112, 250] width 7 height 7
click at [46, 53] on span "Детали" at bounding box center [46, 53] width 26 height 7
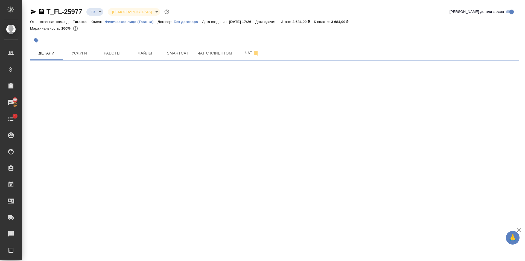
select select "RU"
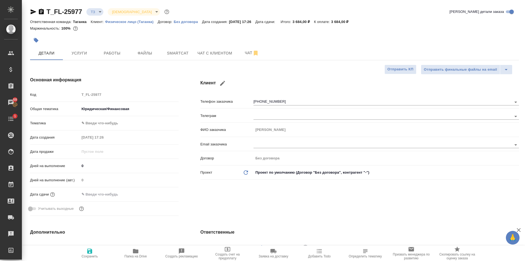
type textarea "x"
click at [110, 110] on body "🙏 .cls-1 fill:#fff; AWATERA Prokhorova Anastasia Клиенты Спецификации Заказы 69…" at bounding box center [262, 130] width 525 height 261
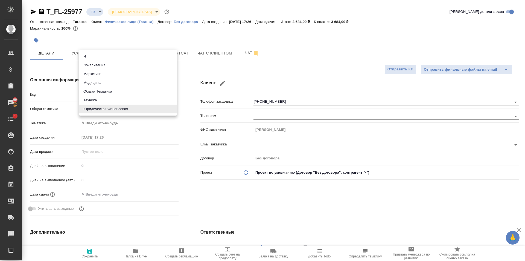
click at [101, 82] on li "Медицина" at bounding box center [128, 82] width 98 height 9
type input "med"
type textarea "x"
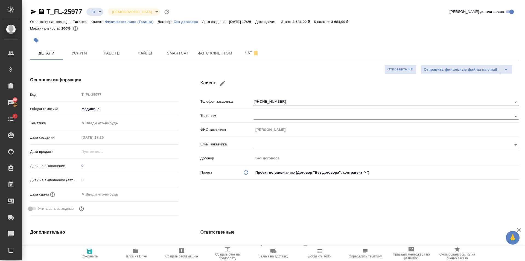
click at [99, 126] on body "🙏 .cls-1 fill:#fff; AWATERA Prokhorova Anastasia Клиенты Спецификации Заказы 69…" at bounding box center [262, 130] width 525 height 261
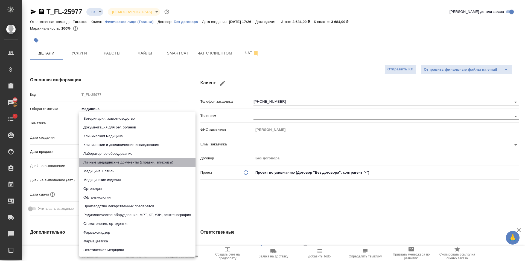
click at [129, 164] on li "Личные медицинские документы (справки, эпикризы)" at bounding box center [137, 162] width 117 height 9
type input "5a8b8b956a9677013d343e74"
type textarea "x"
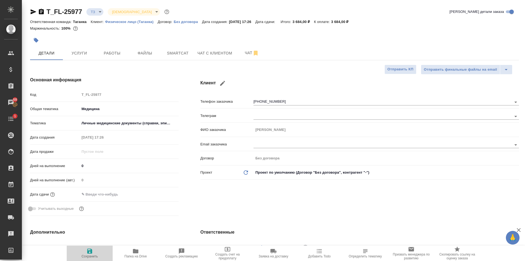
click at [87, 255] on span "Сохранить" at bounding box center [89, 256] width 16 height 4
type textarea "x"
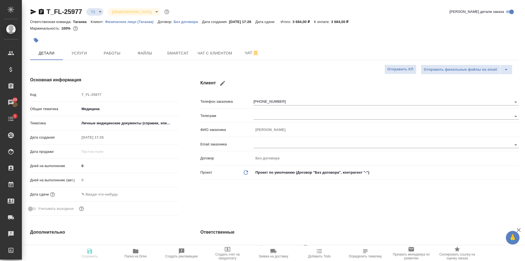
type textarea "x"
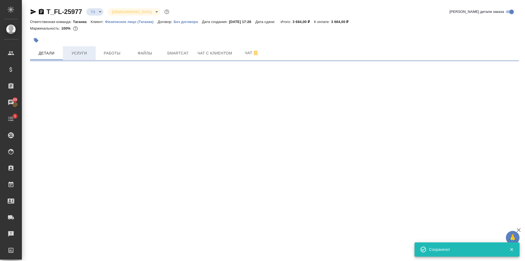
click at [82, 56] on span "Услуги" at bounding box center [79, 53] width 26 height 7
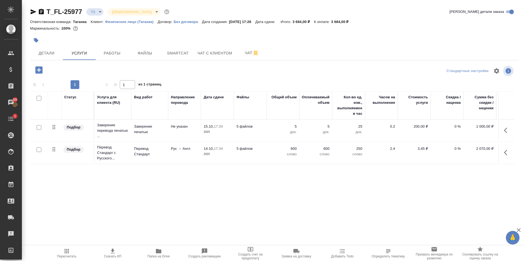
click at [37, 152] on input "checkbox" at bounding box center [39, 149] width 5 height 5
checkbox input "true"
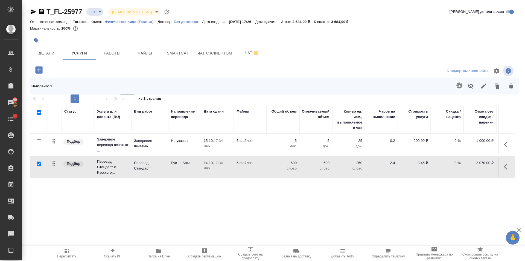
click at [46, 66] on div at bounding box center [39, 69] width 14 height 11
click at [48, 58] on button "Детали" at bounding box center [46, 53] width 33 height 14
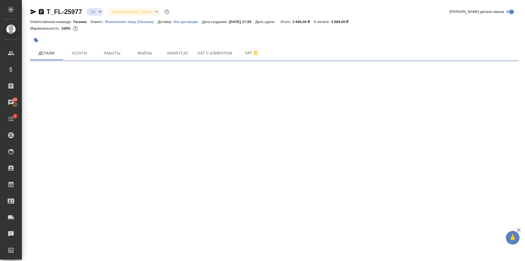
select select "RU"
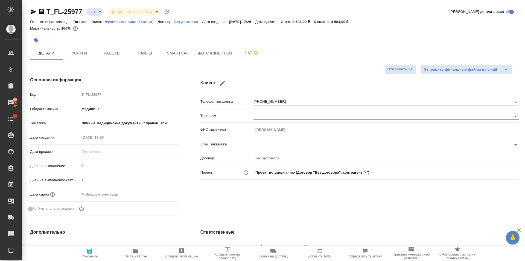
type textarea "x"
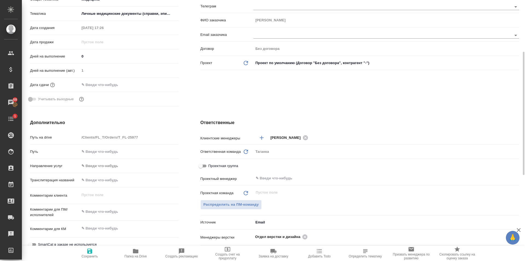
type textarea "x"
click at [105, 209] on textarea at bounding box center [129, 211] width 99 height 9
type textarea "x"
type textarea "р"
type textarea "x"
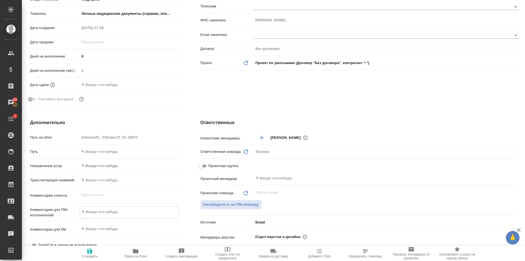
type textarea "x"
type textarea "ру"
type textarea "x"
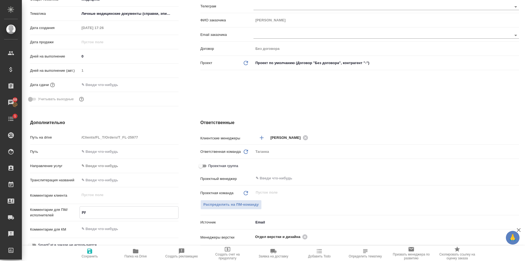
type textarea "x"
type textarea "рус"
type textarea "x"
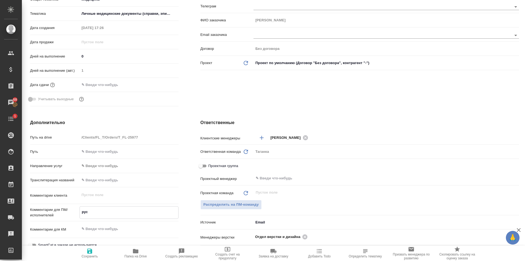
type textarea "рус-"
type textarea "x"
type textarea "рус-а"
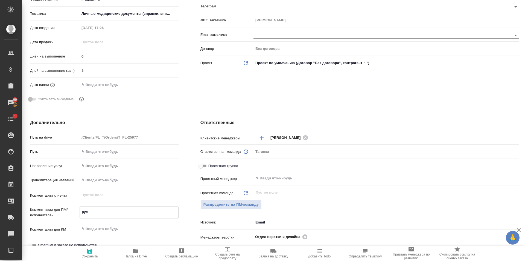
type textarea "x"
type textarea "рус-ан"
type textarea "x"
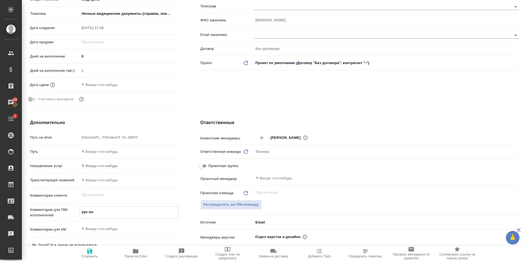
type textarea "x"
type textarea "рус-анг"
type textarea "x"
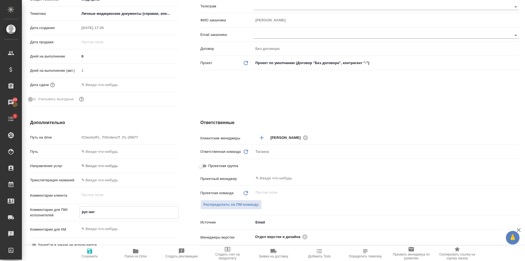
type textarea "x"
type textarea "рус-анг"
type textarea "x"
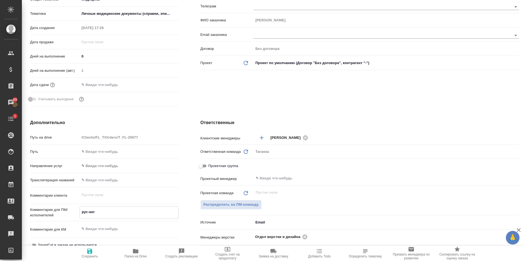
type textarea "рус-анг п"
type textarea "x"
type textarea "рус-анг по"
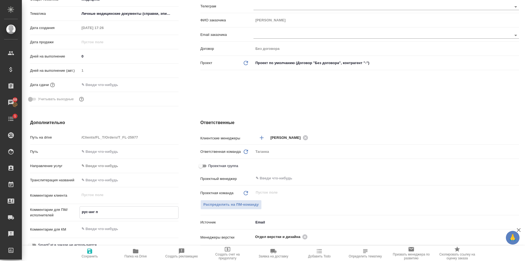
type textarea "x"
type textarea "рус-анг под"
type textarea "x"
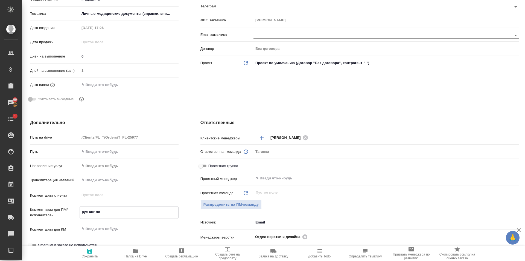
type textarea "x"
type textarea "рус-анг под"
type textarea "x"
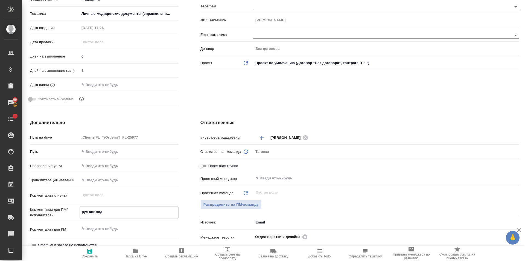
type textarea "рус-анг под з"
type textarea "x"
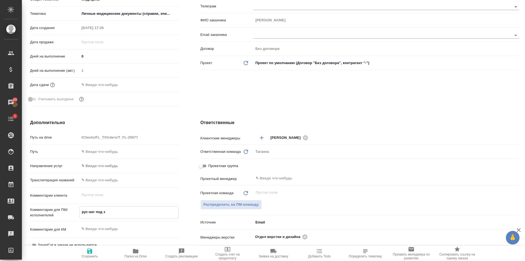
type textarea "рус-анг под зп"
type textarea "x"
type textarea "рус-анг под зпк"
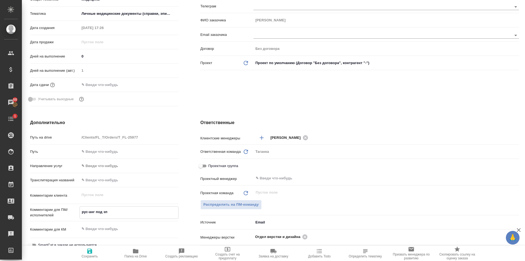
type textarea "x"
type textarea "рус-анг под зпк"
type textarea "x"
click at [93, 249] on span "Сохранить" at bounding box center [89, 252] width 39 height 10
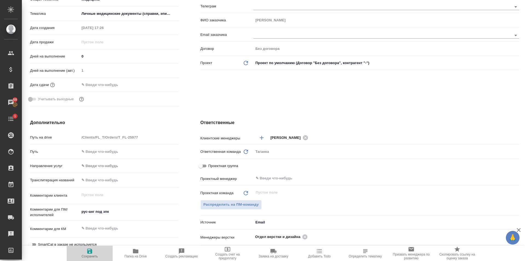
type textarea "x"
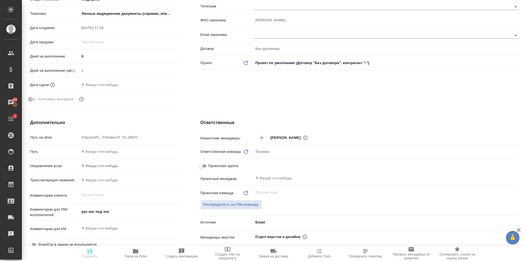
type textarea "x"
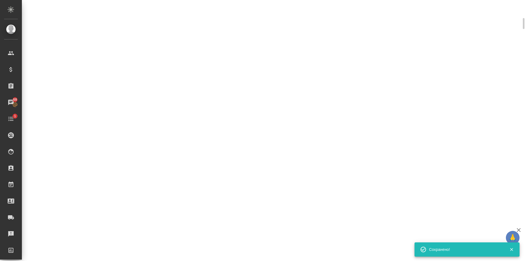
scroll to position [105, 0]
select select "RU"
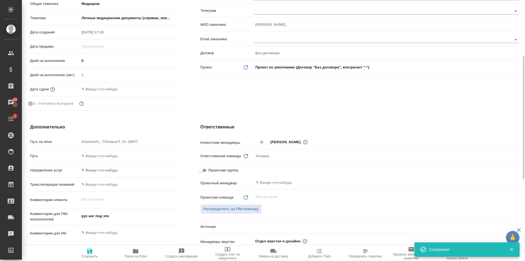
scroll to position [109, 0]
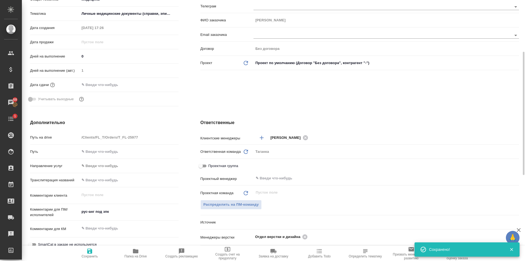
type textarea "x"
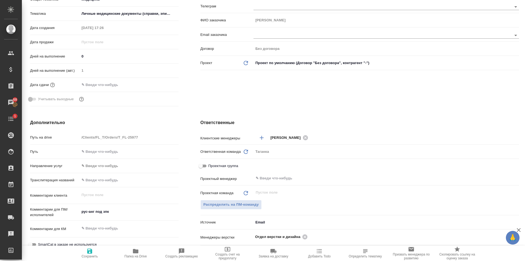
scroll to position [0, 0]
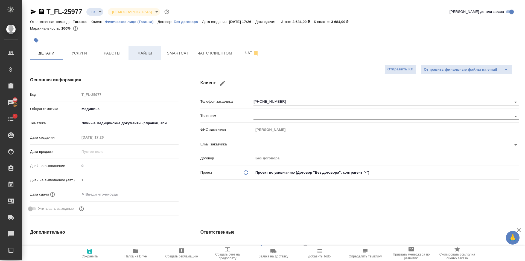
click at [151, 55] on span "Файлы" at bounding box center [145, 53] width 26 height 7
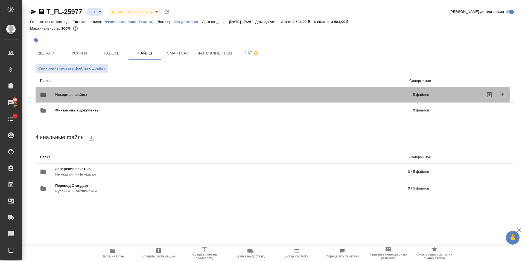
click at [112, 95] on span "Исходные файлы" at bounding box center [152, 94] width 195 height 5
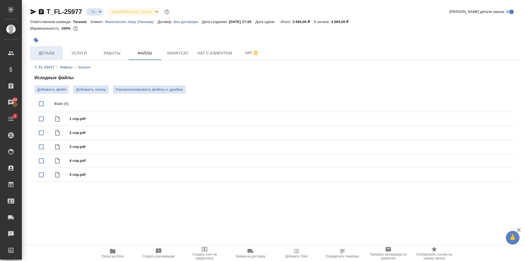
click at [50, 52] on span "Детали" at bounding box center [46, 53] width 26 height 7
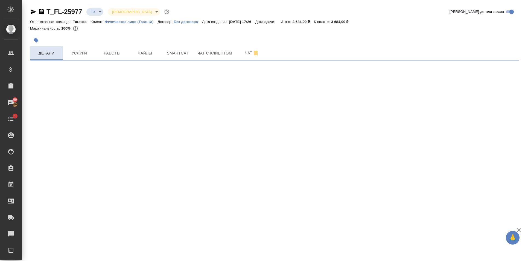
select select "RU"
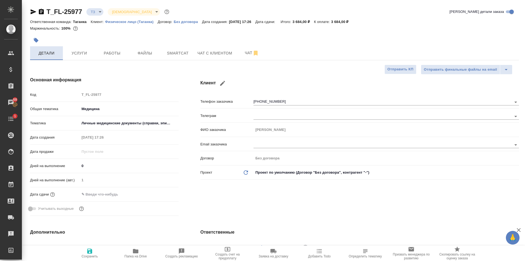
type textarea "x"
click at [219, 50] on span "Чат с клиентом" at bounding box center [214, 53] width 35 height 7
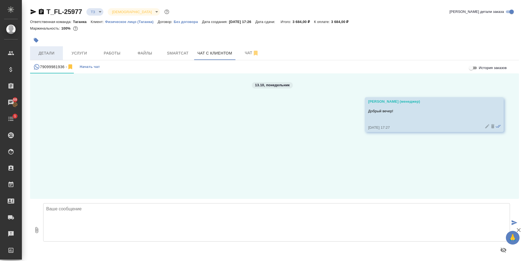
click at [54, 50] on span "Детали" at bounding box center [46, 53] width 26 height 7
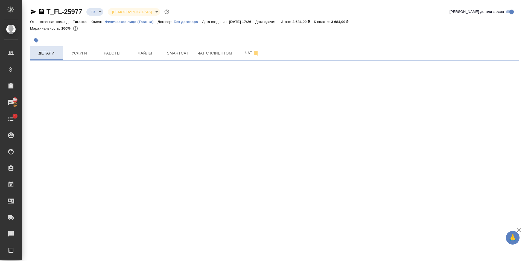
select select "RU"
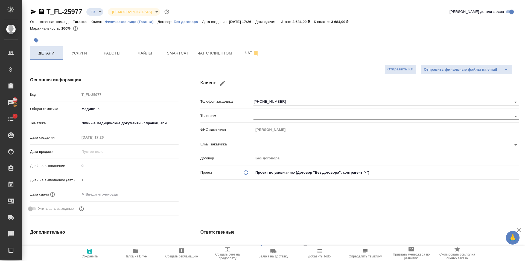
type textarea "x"
click at [240, 52] on span "Чат" at bounding box center [252, 52] width 26 height 7
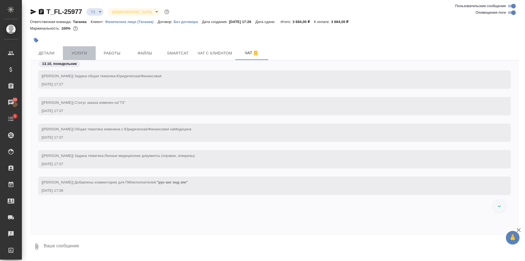
click at [73, 56] on span "Услуги" at bounding box center [79, 53] width 26 height 7
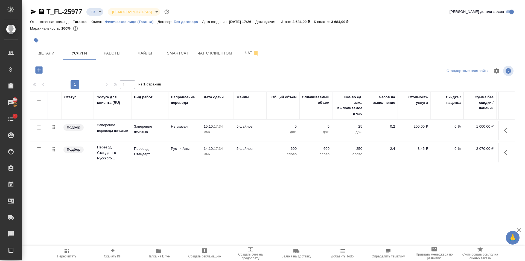
click at [39, 150] on input "checkbox" at bounding box center [39, 149] width 5 height 5
checkbox input "true"
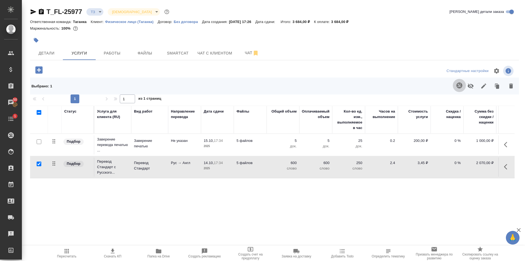
click at [456, 85] on icon "button" at bounding box center [459, 85] width 7 height 7
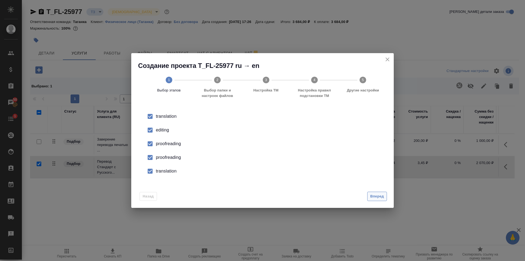
click at [371, 197] on span "Вперед" at bounding box center [377, 196] width 14 height 6
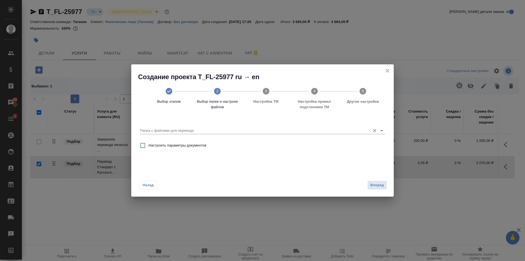
click at [199, 130] on input "Папка с файлами для перевода" at bounding box center [254, 130] width 228 height 7
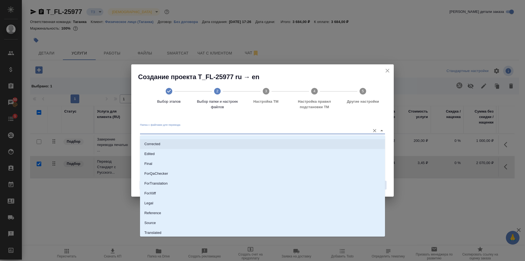
scroll to position [38, 0]
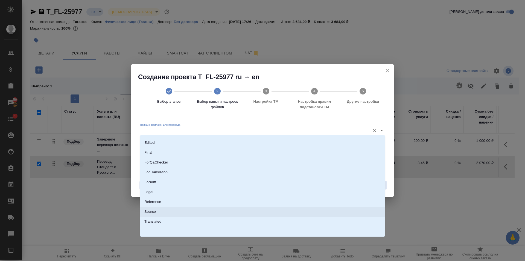
click at [153, 211] on p "Source" at bounding box center [149, 211] width 11 height 5
type input "Source"
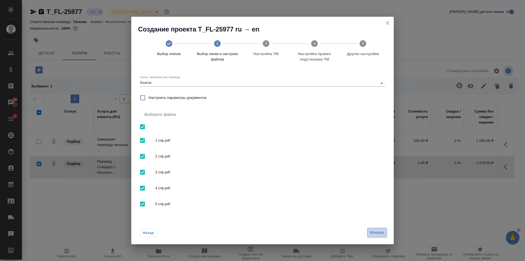
click at [371, 231] on span "Вперед" at bounding box center [377, 232] width 14 height 6
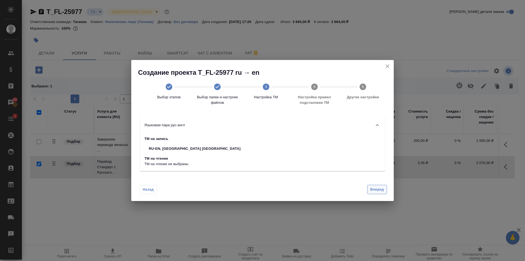
click at [374, 187] on span "Вперед" at bounding box center [377, 189] width 14 height 6
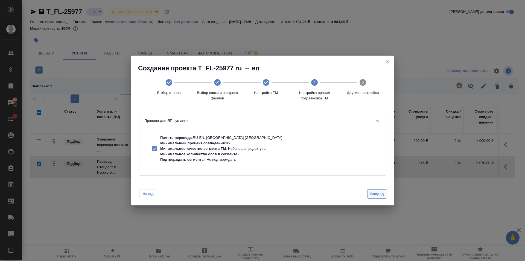
click at [372, 194] on span "Вперед" at bounding box center [377, 194] width 14 height 6
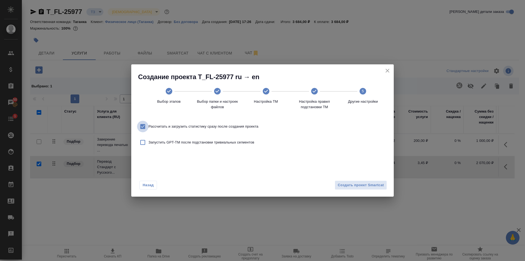
click at [141, 128] on input "Рассчитать и загрузить статистику сразу после создания проекта" at bounding box center [142, 126] width 11 height 11
checkbox input "false"
click at [363, 184] on span "Создать проект Smartcat" at bounding box center [361, 185] width 46 height 6
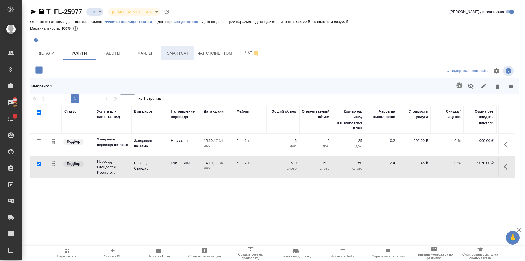
click at [179, 56] on span "Smartcat" at bounding box center [178, 53] width 26 height 7
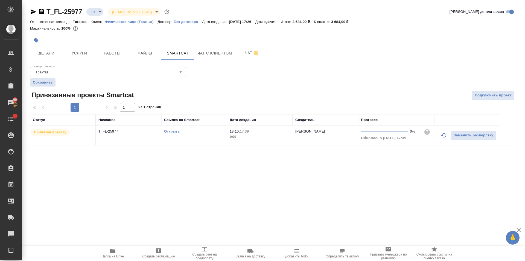
click at [168, 129] on link "Открыть" at bounding box center [172, 131] width 16 height 4
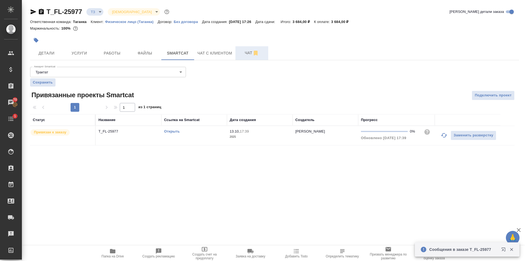
click at [245, 51] on span "Чат" at bounding box center [252, 52] width 26 height 7
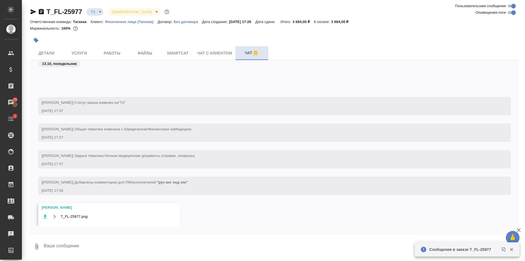
scroll to position [48, 0]
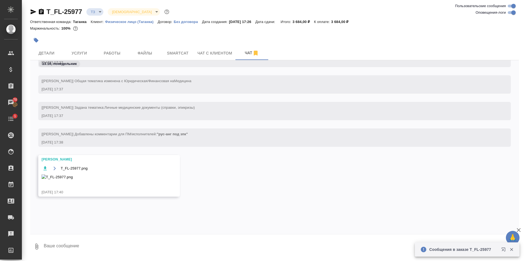
click at [54, 169] on icon "button" at bounding box center [54, 168] width 2 height 4
click at [80, 53] on span "Услуги" at bounding box center [79, 53] width 26 height 7
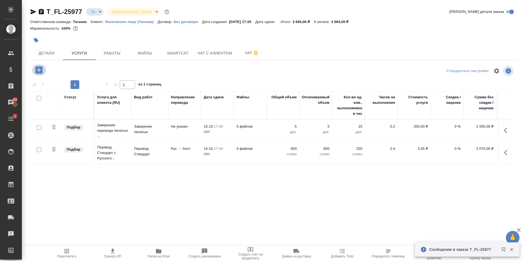
click at [37, 70] on icon "button" at bounding box center [39, 70] width 10 height 10
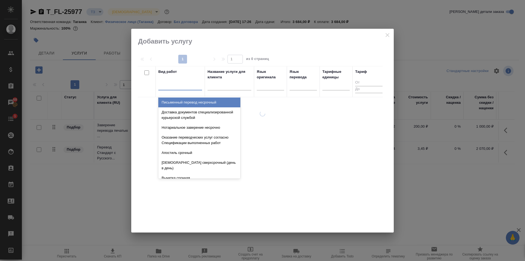
click at [182, 88] on div at bounding box center [180, 85] width 44 height 8
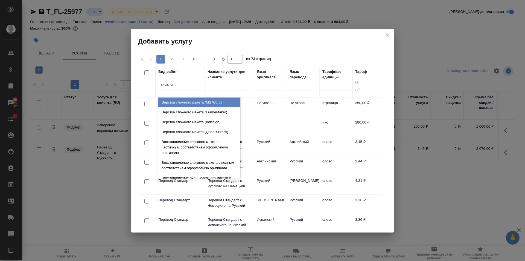
type input "сложного"
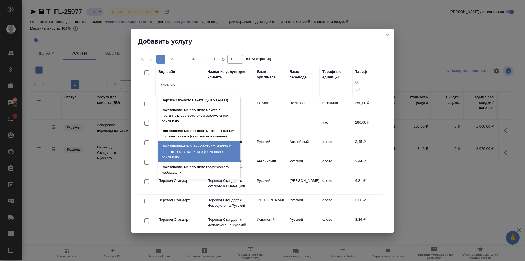
scroll to position [10, 0]
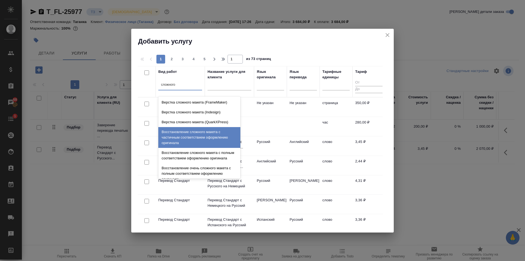
click at [195, 138] on div "Восстановление сложного макета с частичным соответствием оформлению оригинала" at bounding box center [199, 137] width 82 height 21
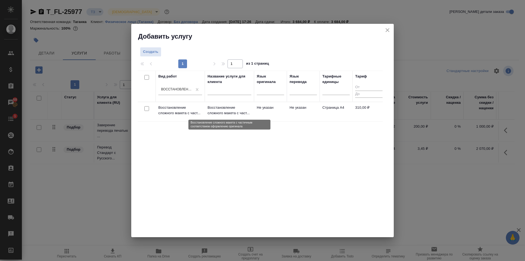
click at [233, 112] on p "Восстановление сложного макета с част..." at bounding box center [230, 110] width 44 height 11
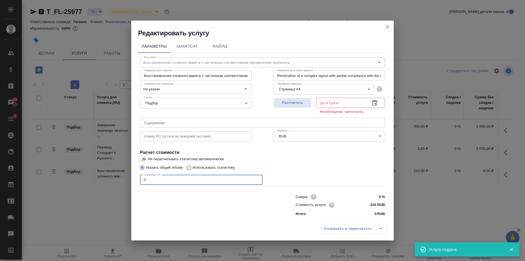
drag, startPoint x: 152, startPoint y: 182, endPoint x: 134, endPoint y: 182, distance: 18.1
click at [134, 182] on div "Параметры SmartCat Файлы Вид работ Восстановление сложного макета с частичным с…" at bounding box center [262, 128] width 263 height 183
type input "2"
click at [371, 102] on button "button" at bounding box center [374, 102] width 13 height 13
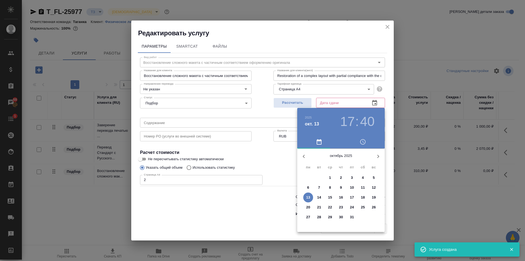
click at [317, 200] on p "14" at bounding box center [319, 196] width 4 height 5
type input "14.10.2025 17:40"
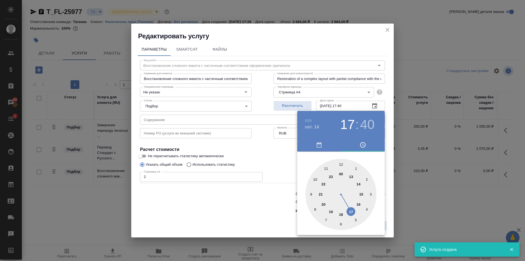
click at [273, 167] on div at bounding box center [262, 130] width 525 height 261
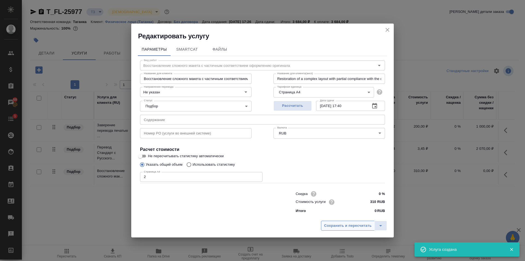
click at [342, 225] on span "Сохранить и пересчитать" at bounding box center [348, 225] width 48 height 6
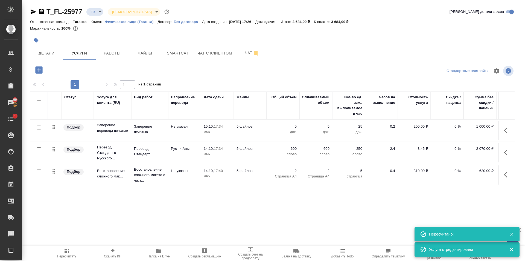
type input "new"
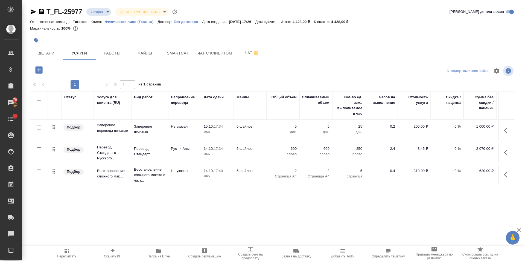
click at [291, 152] on p "слово" at bounding box center [282, 153] width 27 height 5
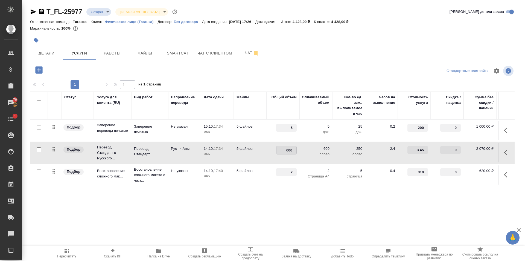
click at [291, 152] on input "600" at bounding box center [286, 150] width 20 height 8
click at [338, 152] on p "слово" at bounding box center [348, 153] width 27 height 5
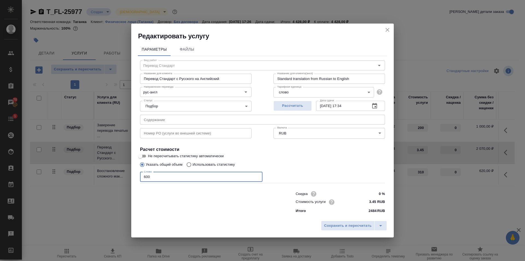
drag, startPoint x: 156, startPoint y: 176, endPoint x: 132, endPoint y: 176, distance: 23.8
click at [132, 176] on div "Параметры Файлы Вид работ Перевод Стандарт Вид работ Название для клиента Перев…" at bounding box center [262, 128] width 263 height 177
type input "700"
click at [360, 225] on span "Сохранить и пересчитать" at bounding box center [348, 225] width 48 height 6
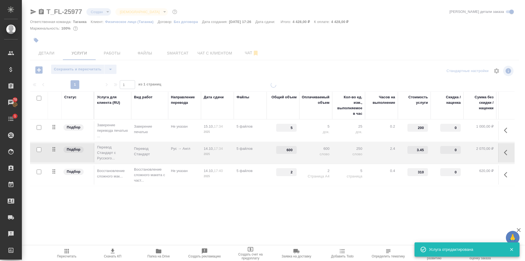
type input "700"
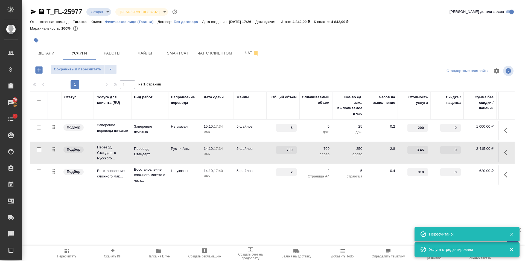
click at [321, 214] on div "T_FL-25977 Создан new Святая троица holyTrinity Кратко детали заказа Ответствен…" at bounding box center [274, 111] width 495 height 223
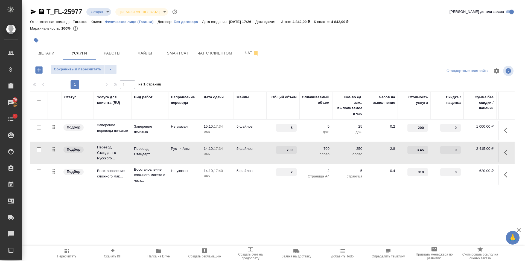
click at [272, 217] on div "T_FL-25977 Создан new Святая троица holyTrinity Кратко детали заказа Ответствен…" at bounding box center [274, 111] width 495 height 223
click at [47, 51] on span "Детали" at bounding box center [46, 53] width 26 height 7
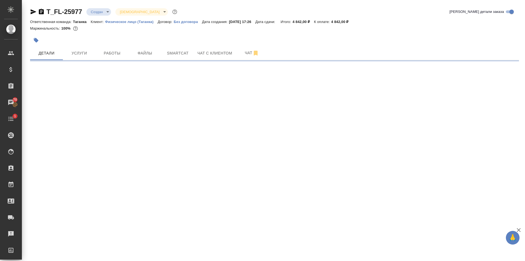
select select "RU"
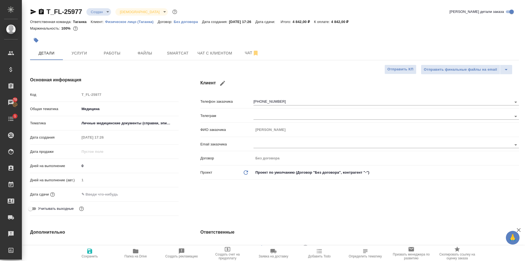
type textarea "x"
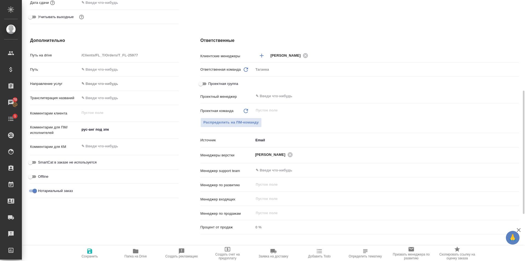
scroll to position [299, 0]
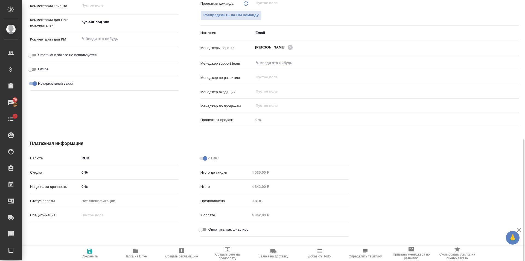
click at [206, 230] on input "Оплатить, как физ.лицо" at bounding box center [201, 229] width 20 height 7
checkbox input "true"
type textarea "x"
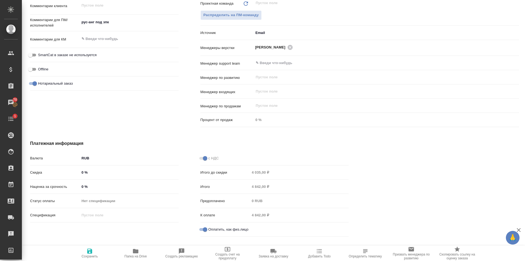
click at [84, 255] on span "Сохранить" at bounding box center [89, 256] width 16 height 4
type textarea "x"
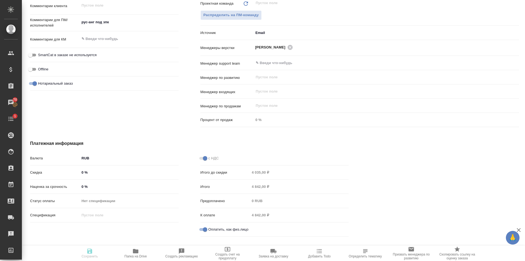
type textarea "x"
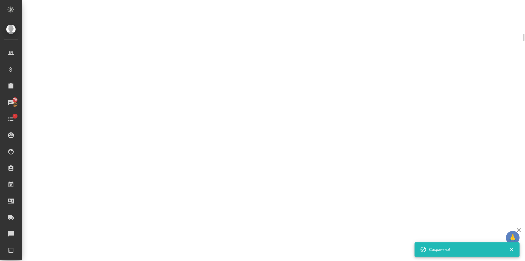
scroll to position [294, 0]
select select "RU"
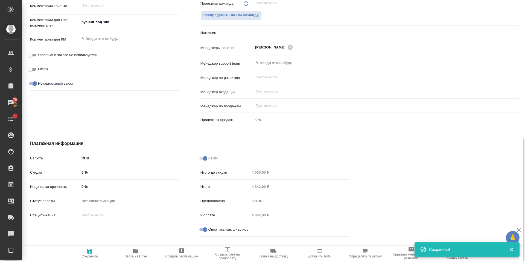
type textarea "x"
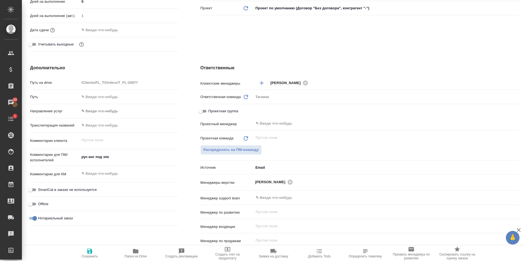
scroll to position [0, 0]
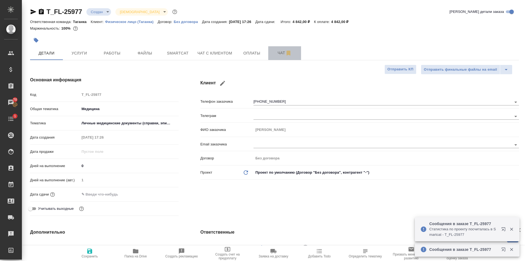
click at [270, 55] on button "Чат" at bounding box center [284, 53] width 33 height 14
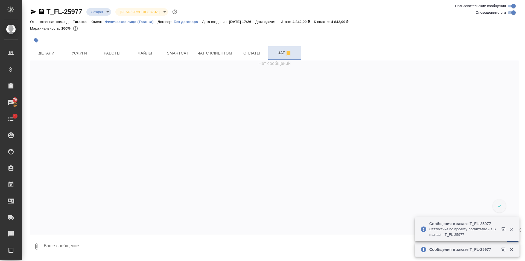
scroll to position [75, 0]
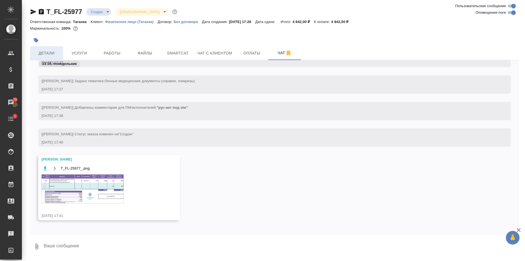
click at [46, 50] on span "Детали" at bounding box center [46, 53] width 26 height 7
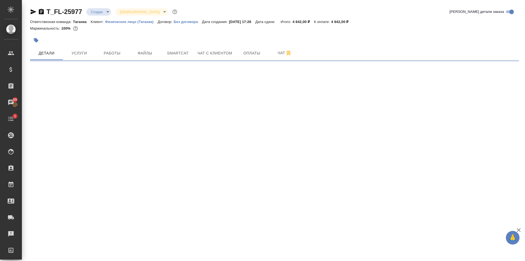
select select "RU"
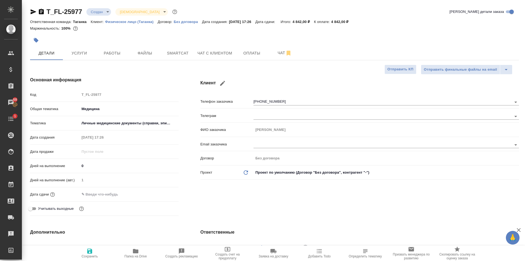
type textarea "x"
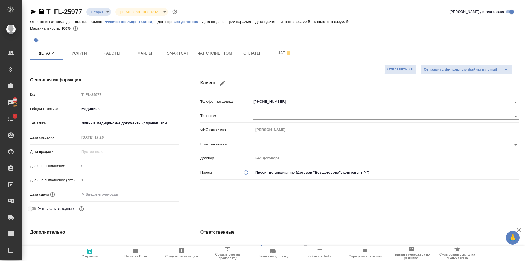
type textarea "x"
click at [145, 51] on span "Файлы" at bounding box center [145, 53] width 26 height 7
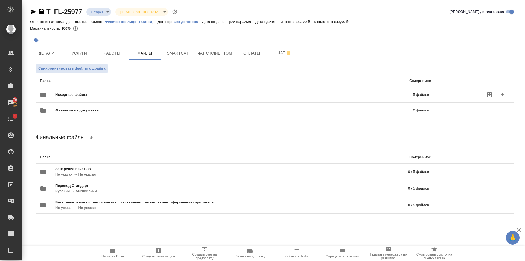
click at [95, 92] on span "Исходные файлы" at bounding box center [152, 94] width 195 height 5
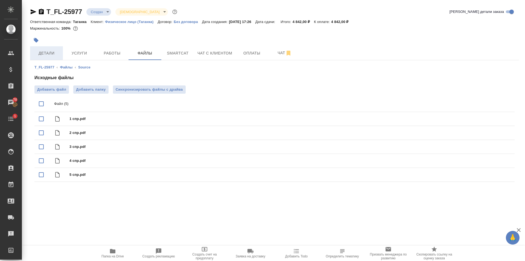
click at [45, 54] on span "Детали" at bounding box center [46, 53] width 26 height 7
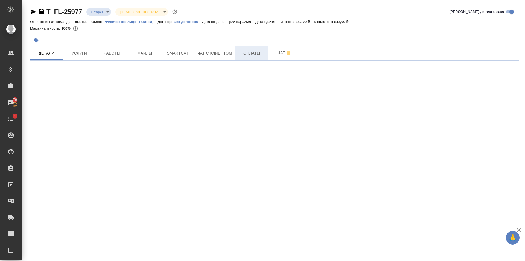
select select "RU"
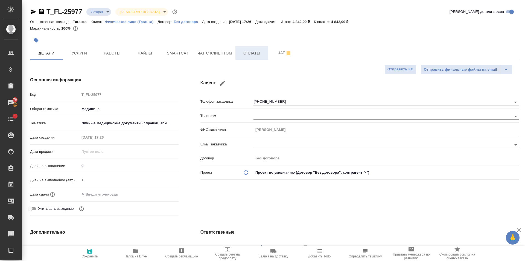
type textarea "x"
click at [250, 54] on span "Оплаты" at bounding box center [252, 53] width 26 height 7
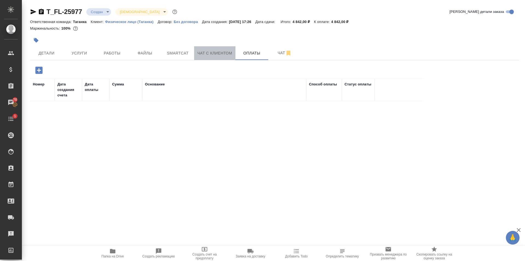
click at [213, 53] on span "Чат с клиентом" at bounding box center [214, 53] width 35 height 7
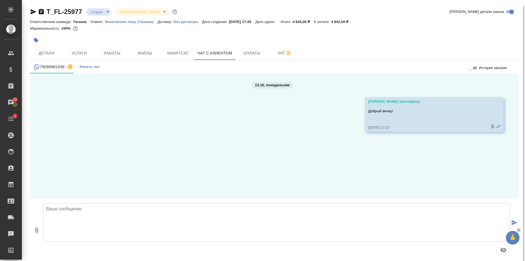
scroll to position [3, 0]
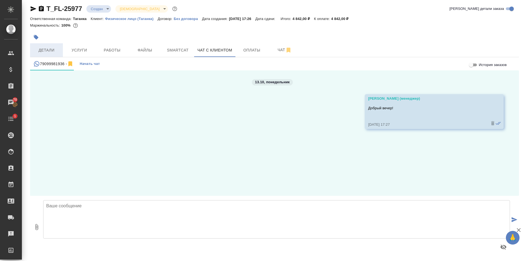
click at [61, 48] on button "Детали" at bounding box center [46, 50] width 33 height 14
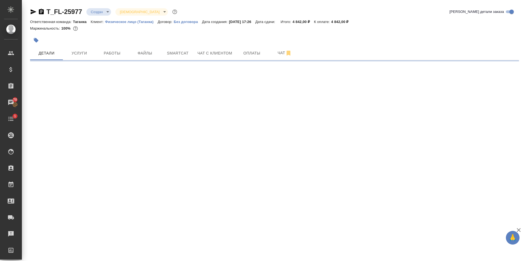
select select "RU"
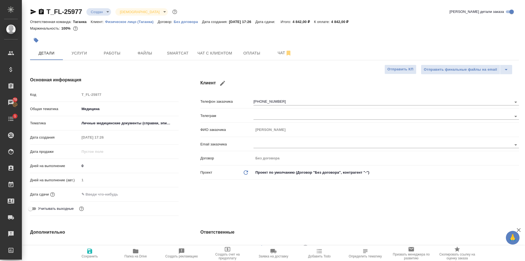
type textarea "x"
click at [254, 51] on span "Оплаты" at bounding box center [252, 53] width 26 height 7
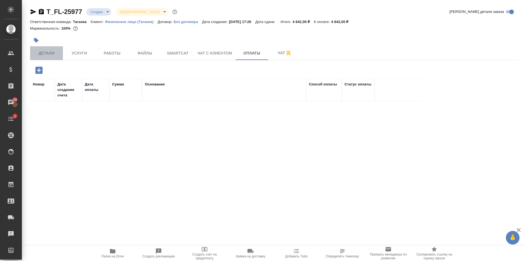
click at [40, 50] on span "Детали" at bounding box center [46, 53] width 26 height 7
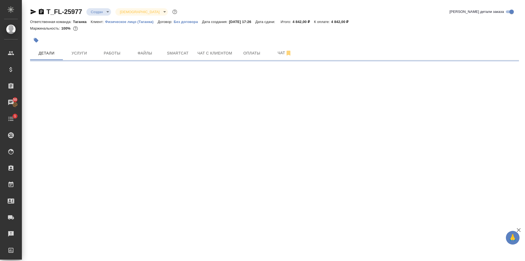
select select "RU"
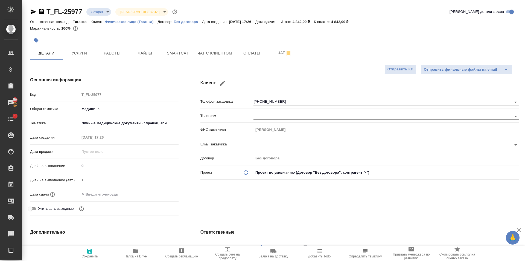
type textarea "x"
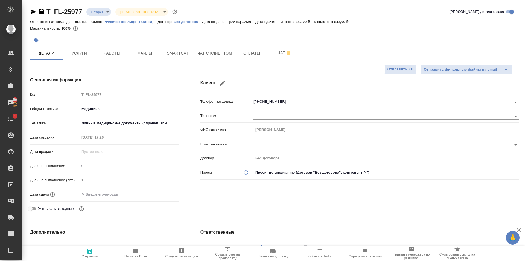
type textarea "x"
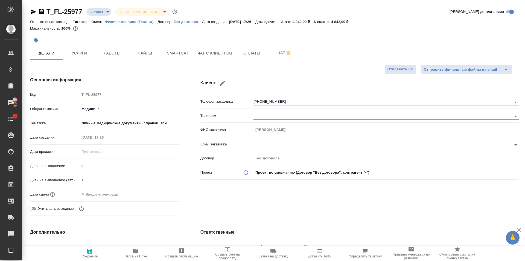
type textarea "x"
drag, startPoint x: 337, startPoint y: 21, endPoint x: 350, endPoint y: 24, distance: 13.1
click at [350, 22] on div "Ответственная команда: Таганка Клиент: Физическое лицо (Таганка) Договор: Без д…" at bounding box center [274, 21] width 489 height 7
click at [354, 29] on div "Маржинальность: 100%" at bounding box center [274, 28] width 489 height 7
drag, startPoint x: 338, startPoint y: 22, endPoint x: 356, endPoint y: 24, distance: 17.9
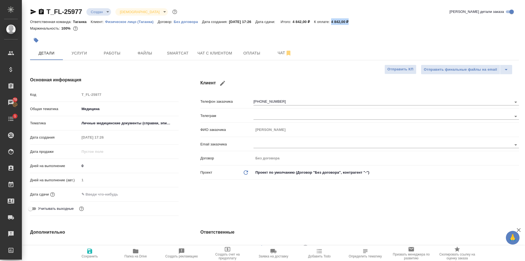
click at [356, 24] on div "Ответственная команда: Таганка Клиент: Физическое лицо (Таганка) Договор: Без д…" at bounding box center [274, 21] width 489 height 7
click at [358, 43] on div at bounding box center [274, 40] width 489 height 12
click at [258, 55] on span "Оплаты" at bounding box center [252, 53] width 26 height 7
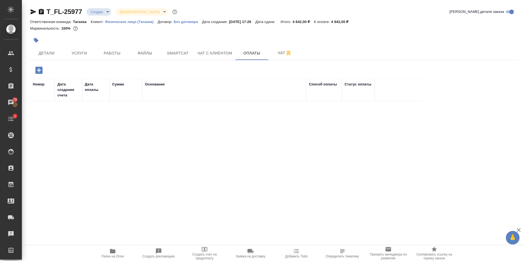
click at [38, 71] on icon "button" at bounding box center [38, 69] width 7 height 7
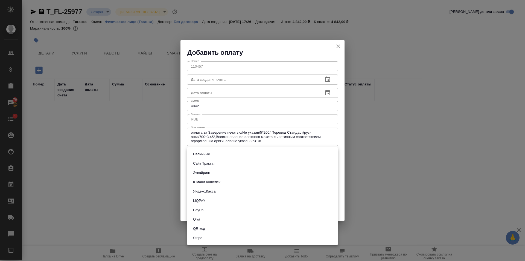
click at [213, 154] on body "🙏 .cls-1 fill:#fff; AWATERA Prokhorova Anastasia Клиенты Спецификации Заказы 70…" at bounding box center [262, 130] width 525 height 261
click at [204, 229] on button "QR-код" at bounding box center [198, 228] width 15 height 6
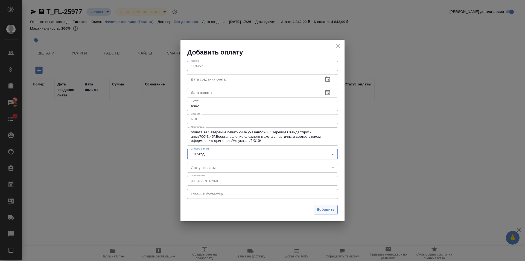
click at [324, 211] on span "Добавить" at bounding box center [326, 209] width 18 height 6
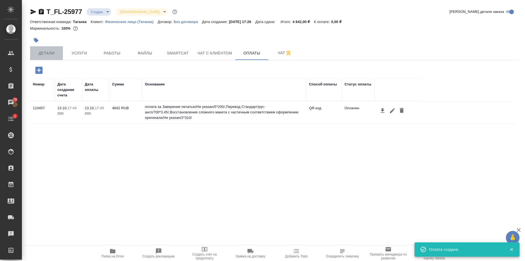
click at [49, 50] on span "Детали" at bounding box center [46, 53] width 26 height 7
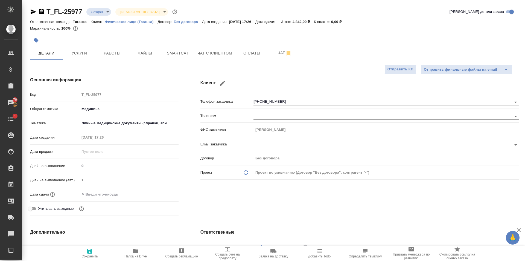
click at [405, 41] on div at bounding box center [274, 40] width 489 height 12
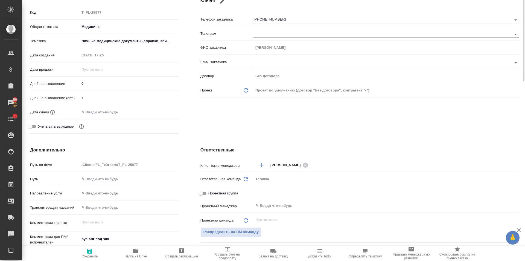
scroll to position [27, 0]
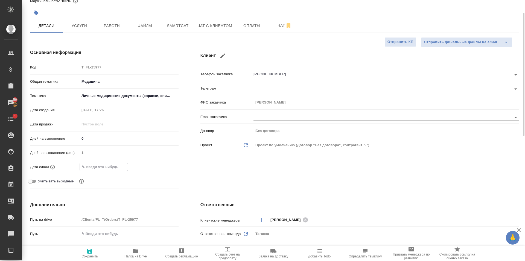
click at [101, 169] on input "text" at bounding box center [104, 167] width 48 height 8
click at [161, 166] on icon "button" at bounding box center [162, 166] width 7 height 7
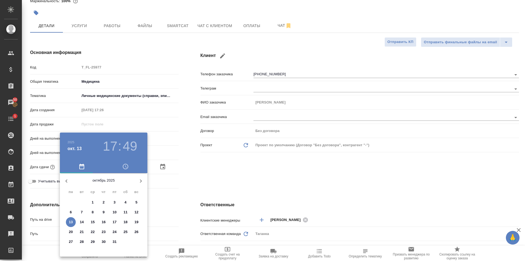
click at [93, 223] on p "15" at bounding box center [93, 221] width 4 height 5
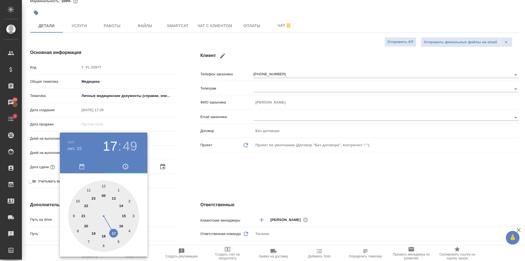
click at [116, 235] on div at bounding box center [103, 215] width 71 height 71
click at [104, 185] on div at bounding box center [103, 215] width 71 height 71
click at [188, 165] on div at bounding box center [262, 130] width 525 height 261
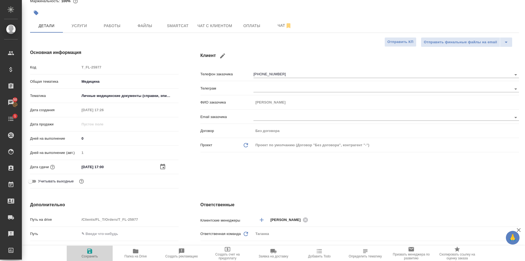
click at [90, 249] on icon "button" at bounding box center [89, 250] width 5 height 5
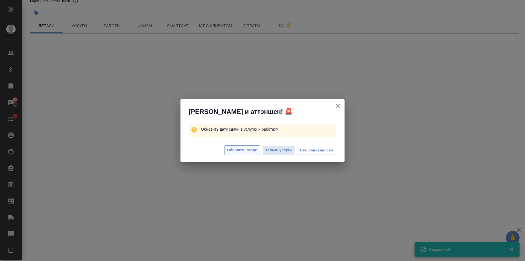
click at [252, 148] on span "Обновить везде" at bounding box center [242, 150] width 30 height 6
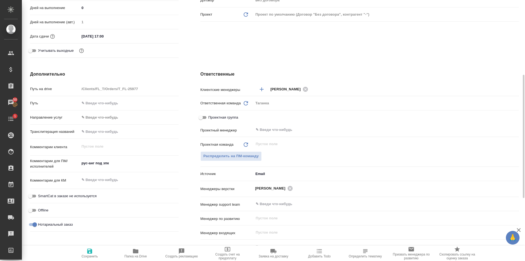
scroll to position [21, 0]
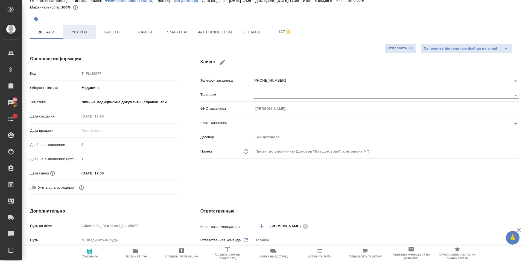
click at [85, 33] on span "Услуги" at bounding box center [79, 32] width 26 height 7
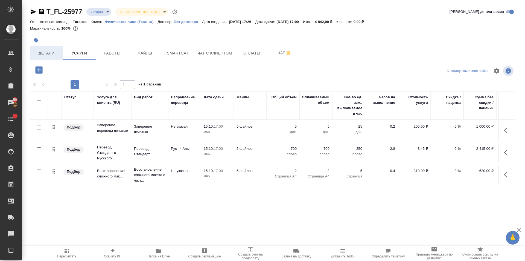
click at [42, 54] on span "Детали" at bounding box center [46, 53] width 26 height 7
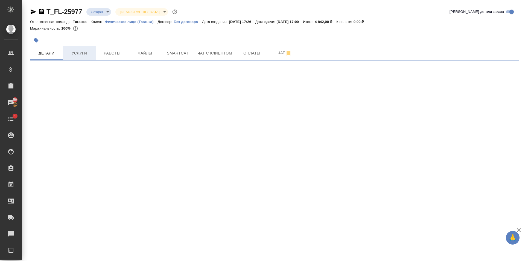
click at [80, 58] on button "Услуги" at bounding box center [79, 53] width 33 height 14
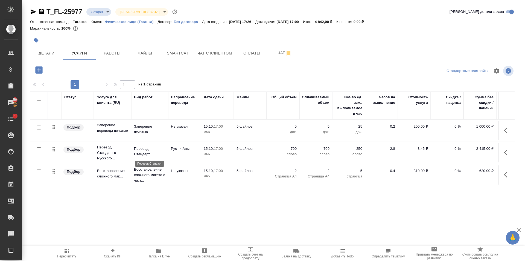
click at [155, 153] on p "Перевод Стандарт" at bounding box center [149, 151] width 31 height 11
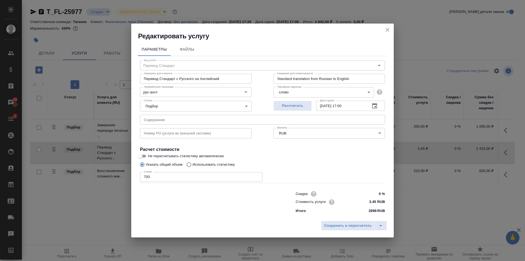
click at [376, 104] on icon "button" at bounding box center [374, 105] width 5 height 5
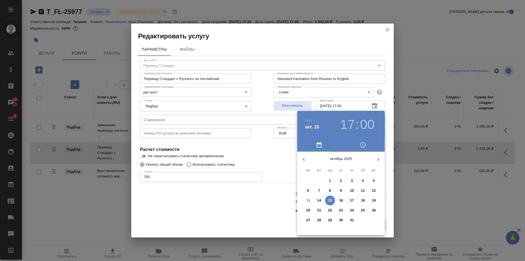
click at [330, 200] on p "15" at bounding box center [330, 199] width 4 height 5
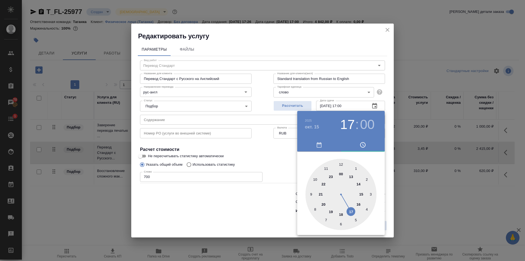
click at [316, 180] on div at bounding box center [340, 194] width 71 height 71
click at [259, 161] on div at bounding box center [262, 130] width 525 height 261
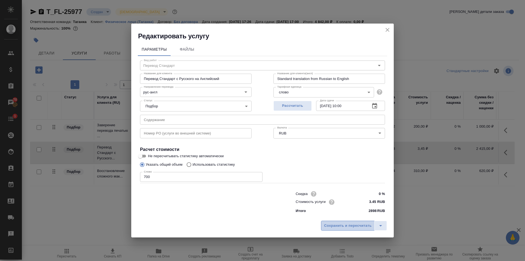
click at [341, 226] on span "Сохранить и пересчитать" at bounding box center [348, 225] width 48 height 6
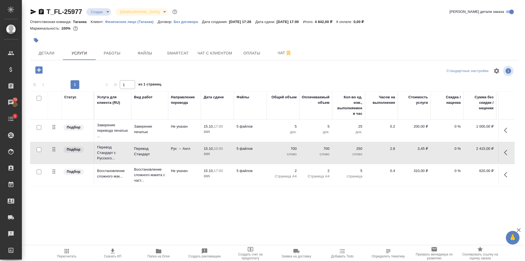
click at [329, 209] on div "T_FL-25977 Создан new Святая троица holyTrinity Кратко детали заказа Ответствен…" at bounding box center [274, 111] width 495 height 223
click at [48, 53] on span "Детали" at bounding box center [46, 53] width 26 height 7
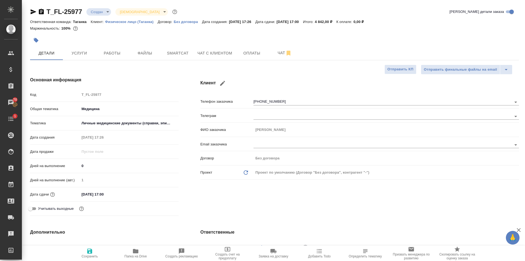
scroll to position [137, 0]
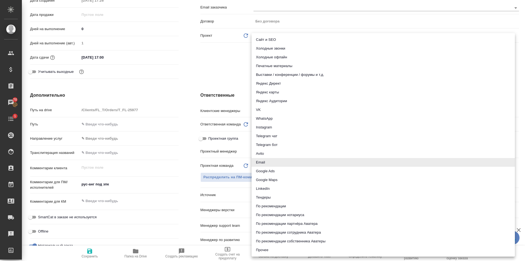
click at [264, 194] on body "🙏 .cls-1 fill:#fff; AWATERA Prokhorova Anastasia Клиенты Спецификации Заказы 70…" at bounding box center [262, 130] width 525 height 261
click at [272, 42] on li "Сайт и SEO" at bounding box center [383, 39] width 263 height 9
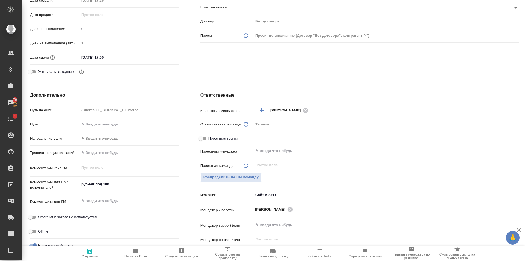
click at [92, 251] on icon "button" at bounding box center [89, 250] width 7 height 7
click at [238, 179] on span "Распределить на ПМ-команду" at bounding box center [231, 177] width 56 height 6
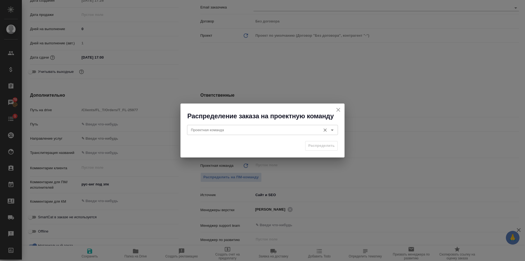
click at [239, 128] on input "Проектная команда" at bounding box center [253, 129] width 129 height 7
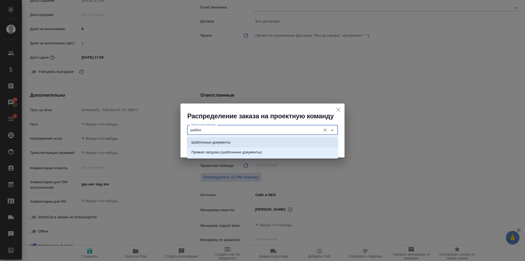
click at [205, 142] on p "Шаблонные документы" at bounding box center [210, 141] width 39 height 5
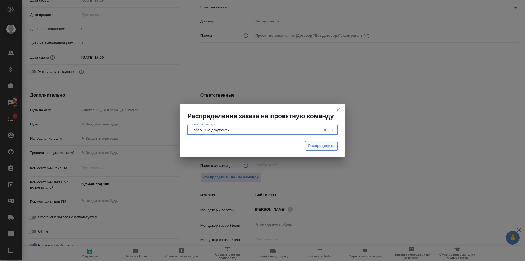
click at [322, 147] on span "Распределить" at bounding box center [321, 145] width 27 height 6
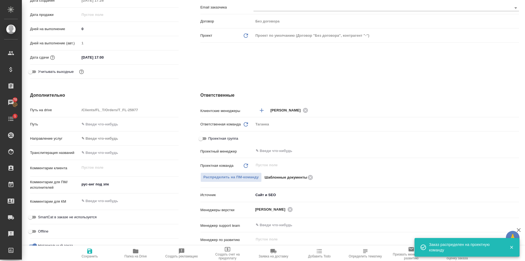
click at [87, 252] on icon "button" at bounding box center [89, 250] width 5 height 5
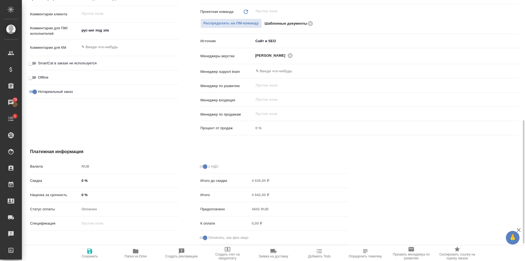
scroll to position [0, 0]
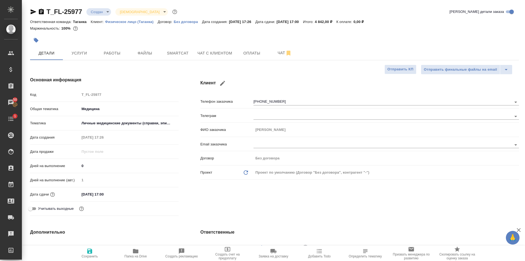
click at [95, 15] on body "🙏 .cls-1 fill:#fff; AWATERA Prokhorova Anastasia Клиенты Спецификации Заказы 50…" at bounding box center [262, 130] width 525 height 261
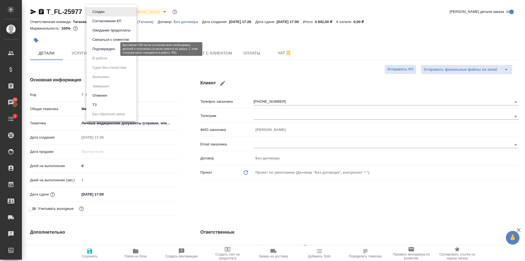
click at [109, 51] on button "Подтвержден" at bounding box center [104, 49] width 26 height 6
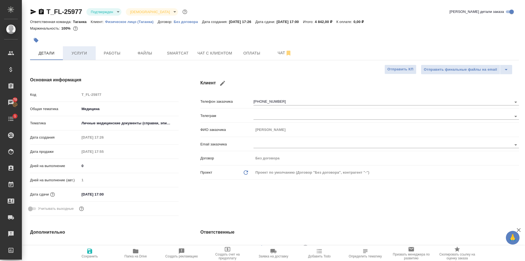
click at [81, 55] on span "Услуги" at bounding box center [79, 53] width 26 height 7
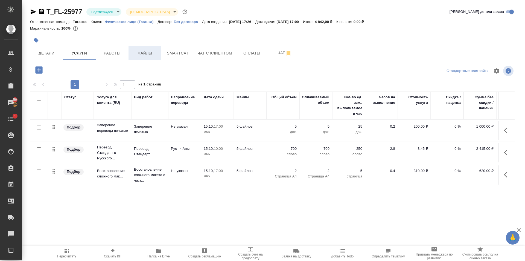
click at [150, 54] on span "Файлы" at bounding box center [145, 53] width 26 height 7
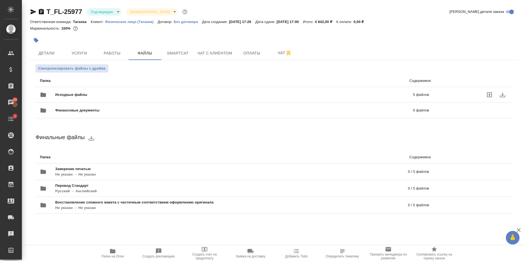
click at [94, 91] on div "Исходные файлы 5 файлов" at bounding box center [234, 94] width 389 height 13
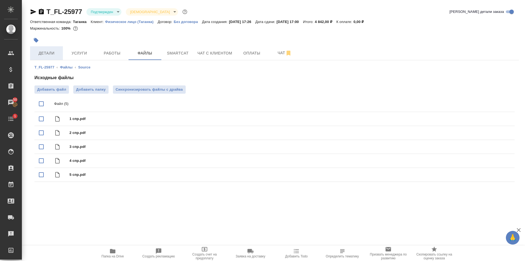
click at [45, 52] on span "Детали" at bounding box center [46, 53] width 26 height 7
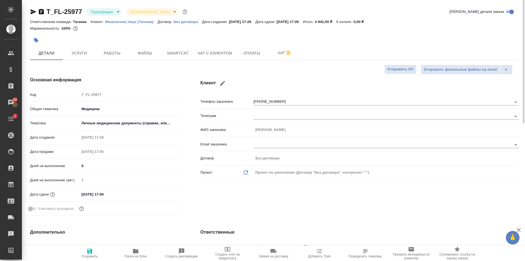
click at [79, 46] on div at bounding box center [193, 40] width 326 height 12
click at [85, 54] on span "Услуги" at bounding box center [79, 53] width 26 height 7
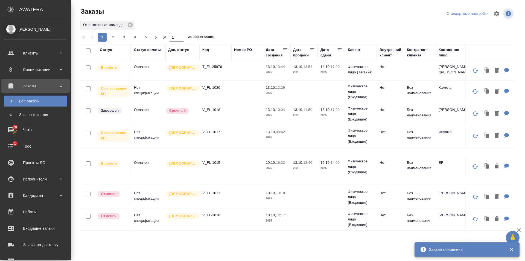
scroll to position [137, 0]
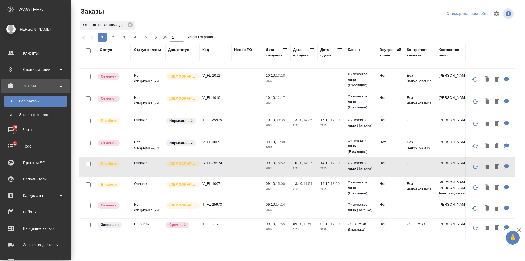
click at [441, 54] on div "Контактное лицо" at bounding box center [452, 52] width 26 height 11
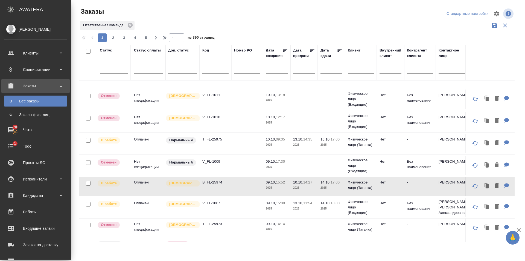
scroll to position [155, 0]
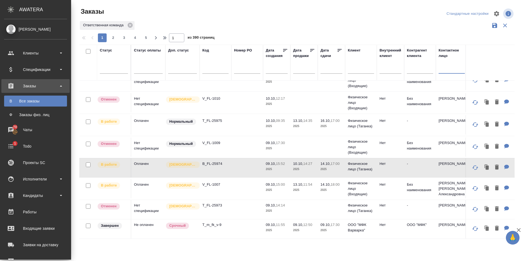
click at [444, 69] on input "text" at bounding box center [452, 69] width 26 height 7
type input "габова"
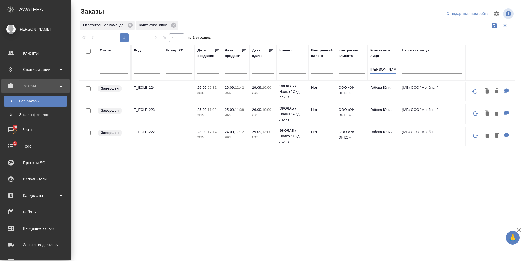
scroll to position [0, 0]
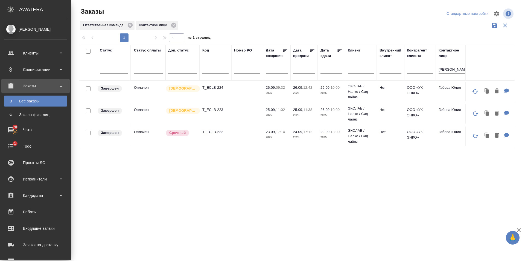
click at [232, 137] on td at bounding box center [247, 135] width 32 height 19
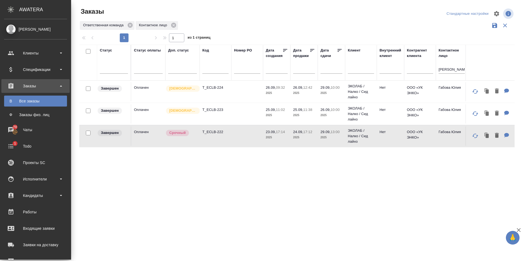
click at [232, 137] on td at bounding box center [247, 135] width 32 height 19
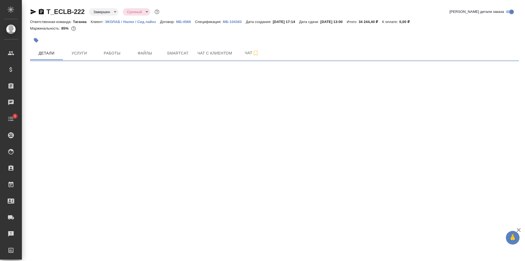
select select "RU"
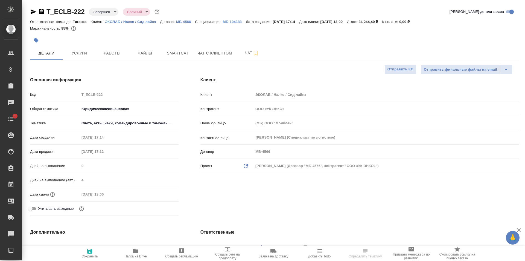
type textarea "x"
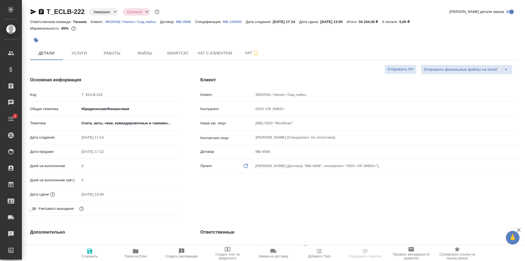
type textarea "x"
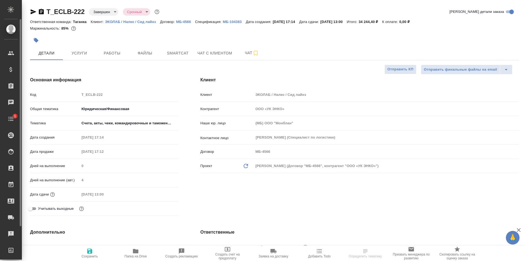
type textarea "x"
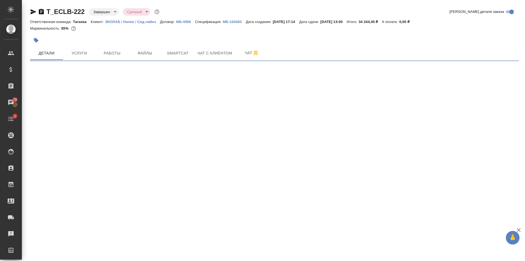
select select "RU"
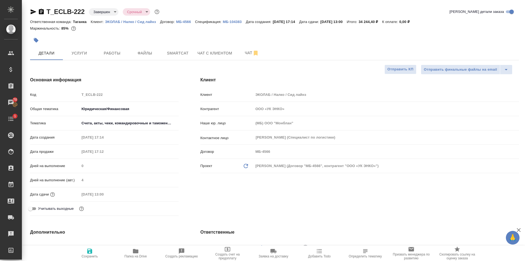
type textarea "x"
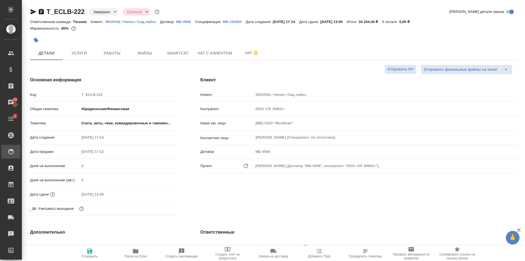
type textarea "x"
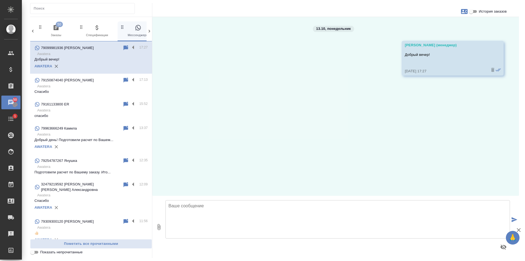
scroll to position [0, 12]
